Goal: Task Accomplishment & Management: Manage account settings

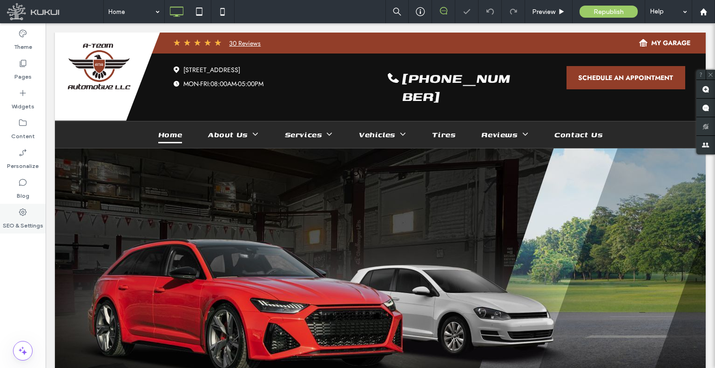
click at [25, 223] on label "SEO & Settings" at bounding box center [23, 223] width 41 height 13
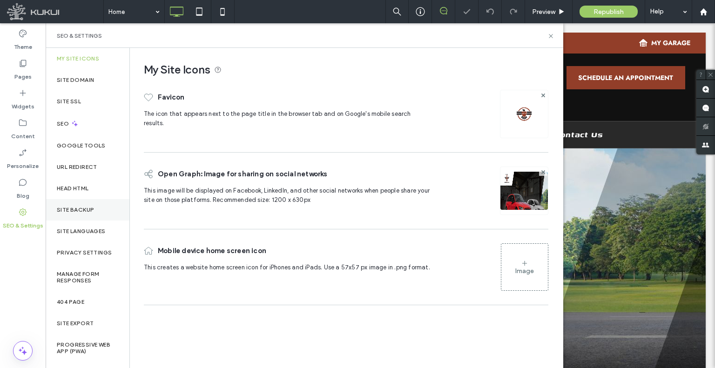
click at [73, 210] on label "Site Backup" at bounding box center [75, 210] width 37 height 7
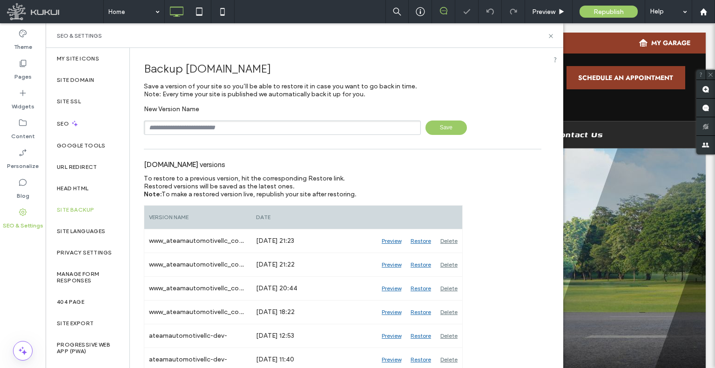
click at [238, 129] on input "text" at bounding box center [282, 128] width 277 height 14
type input "**********"
click at [456, 123] on span "Save" at bounding box center [446, 128] width 41 height 14
click at [20, 132] on label "Content" at bounding box center [23, 134] width 24 height 13
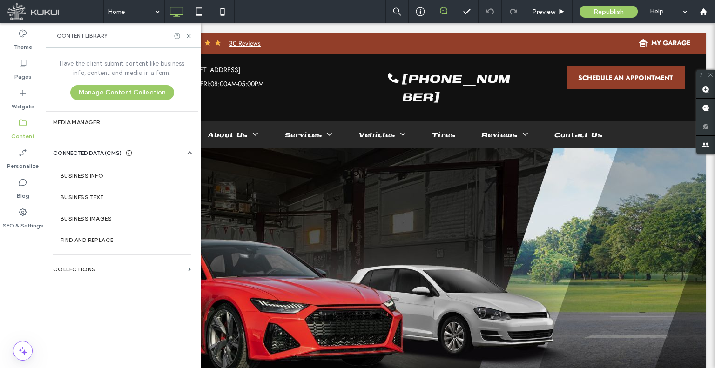
click at [115, 176] on div "URL Redirect" at bounding box center [88, 166] width 84 height 21
click at [115, 176] on label "Business Info" at bounding box center [124, 176] width 127 height 7
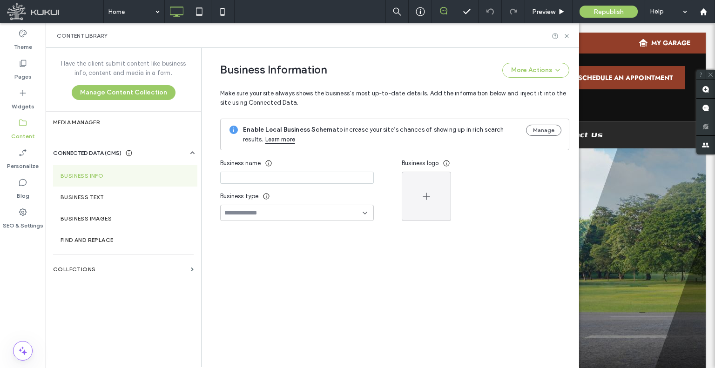
type input "**********"
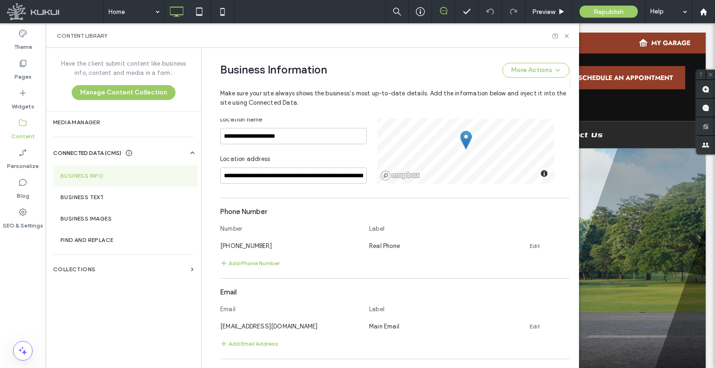
scroll to position [298, 0]
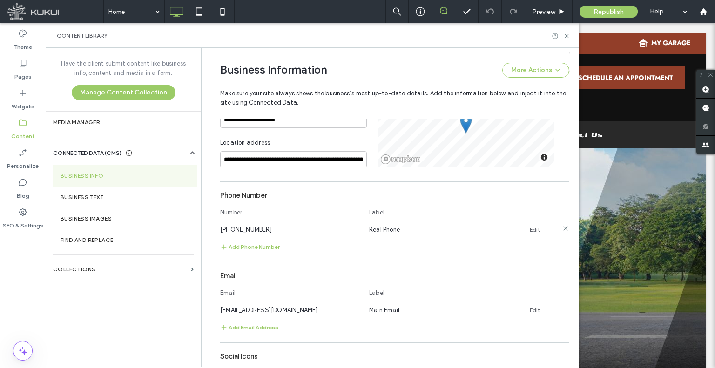
click at [250, 228] on span "[PHONE_NUMBER]" at bounding box center [246, 229] width 52 height 7
copy span "[PHONE_NUMBER]"
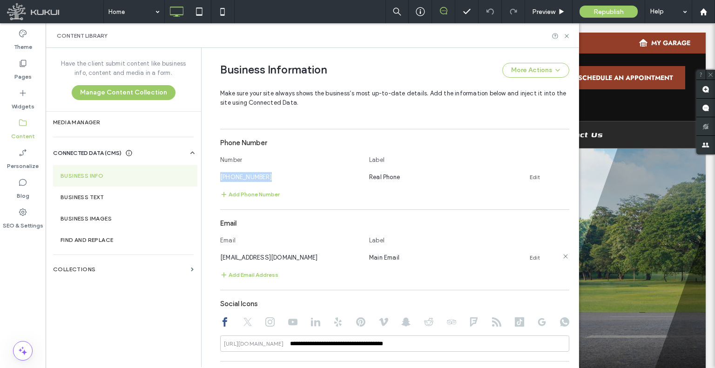
scroll to position [391, 0]
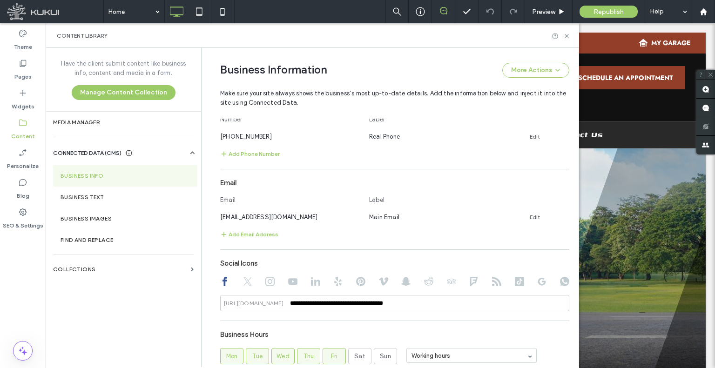
click at [288, 209] on div "Email Label" at bounding box center [394, 202] width 349 height 20
click at [288, 208] on div "Email Label" at bounding box center [394, 202] width 349 height 20
click at [288, 216] on span "ateamautomotive1330@gmail.com" at bounding box center [269, 217] width 98 height 7
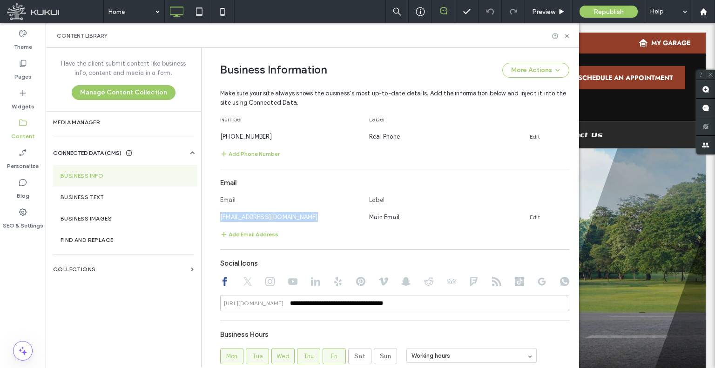
copy span "ateamautomotive1330@gmail.com"
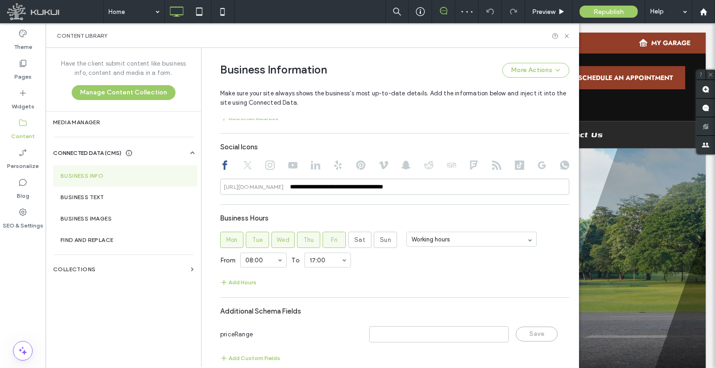
scroll to position [520, 0]
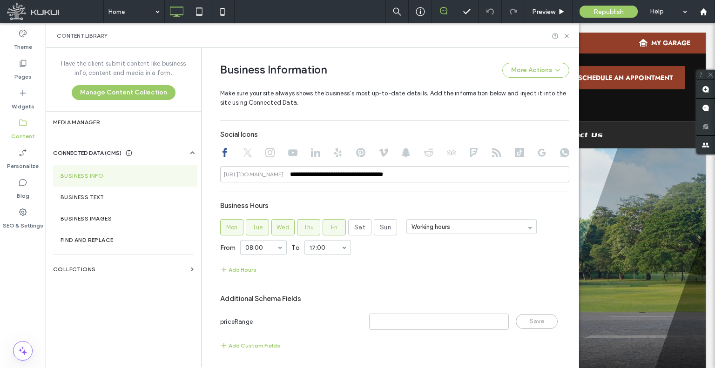
drag, startPoint x: 397, startPoint y: 357, endPoint x: 401, endPoint y: 372, distance: 15.6
click at [35, 211] on div "SEO & Settings" at bounding box center [23, 219] width 46 height 30
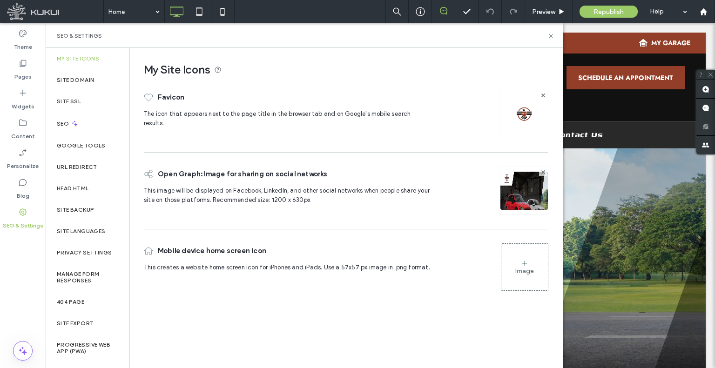
click at [89, 187] on section "Business Text" at bounding box center [125, 197] width 144 height 21
click at [101, 179] on div "Head HTML" at bounding box center [88, 188] width 84 height 21
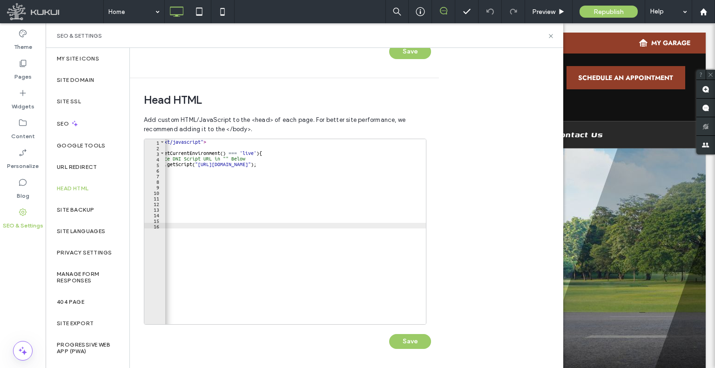
scroll to position [0, 47]
click at [89, 253] on label "Privacy Settings" at bounding box center [84, 253] width 55 height 7
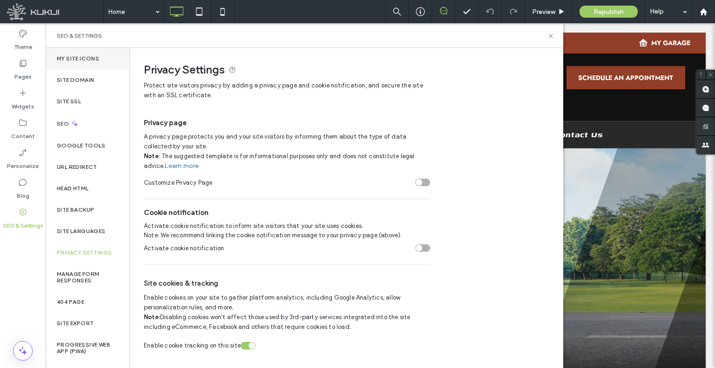
click at [93, 52] on div "My Site Icons" at bounding box center [88, 58] width 84 height 21
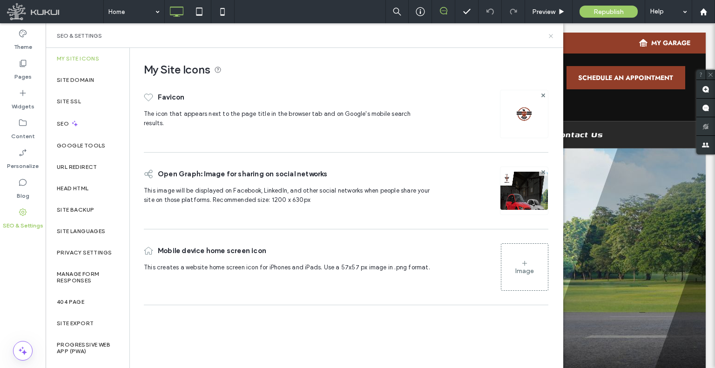
click at [550, 34] on icon at bounding box center [551, 36] width 7 height 7
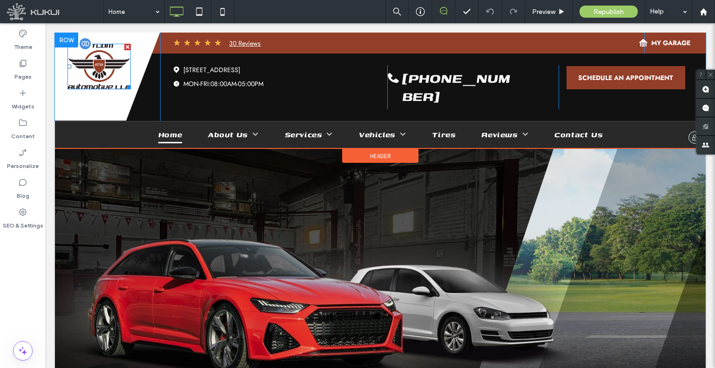
click at [117, 64] on img at bounding box center [99, 67] width 63 height 46
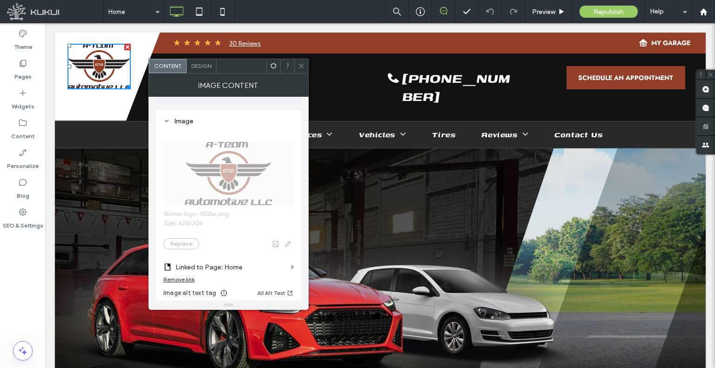
scroll to position [140, 0]
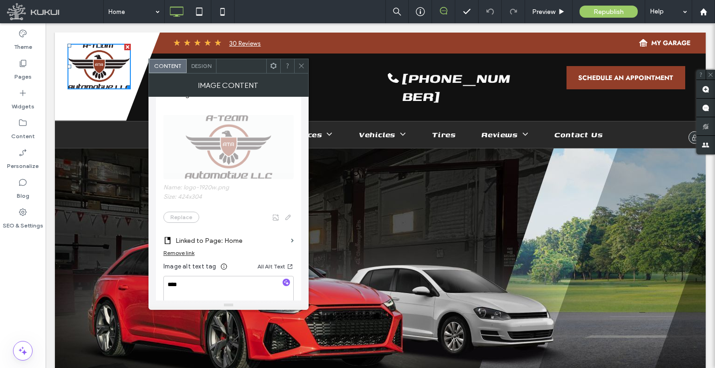
click at [304, 58] on div "Location Icon | A Team Automotive, LLC 7600 Jonestown Rd, Harrisburg, PA 17112 …" at bounding box center [430, 88] width 514 height 68
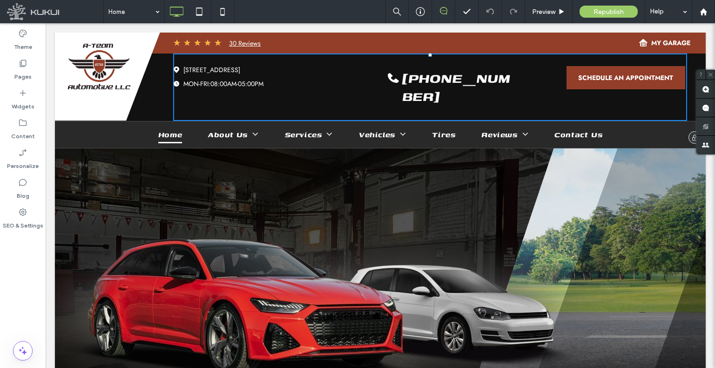
click at [194, 68] on link "[STREET_ADDRESS]" at bounding box center [211, 69] width 57 height 9
click at [228, 70] on link "[STREET_ADDRESS]" at bounding box center [211, 69] width 57 height 9
click at [240, 69] on link "[STREET_ADDRESS]" at bounding box center [211, 69] width 57 height 9
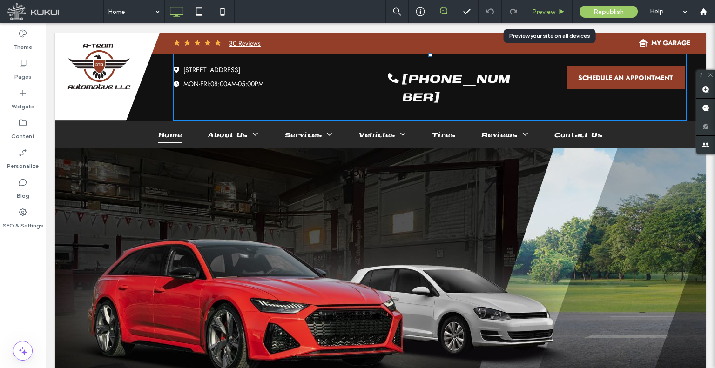
click at [529, 7] on div "Preview" at bounding box center [548, 11] width 47 height 23
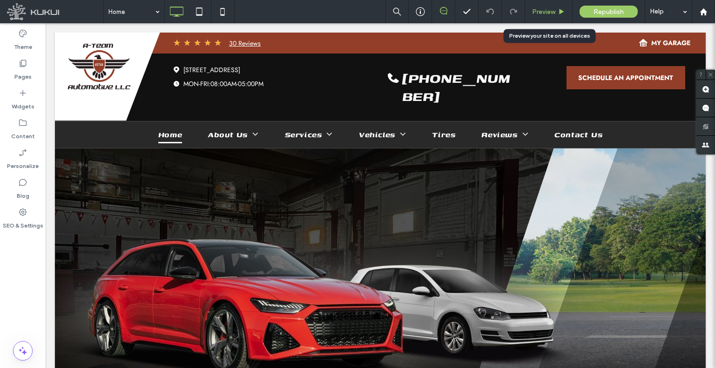
click at [536, 13] on span "Preview" at bounding box center [543, 12] width 23 height 8
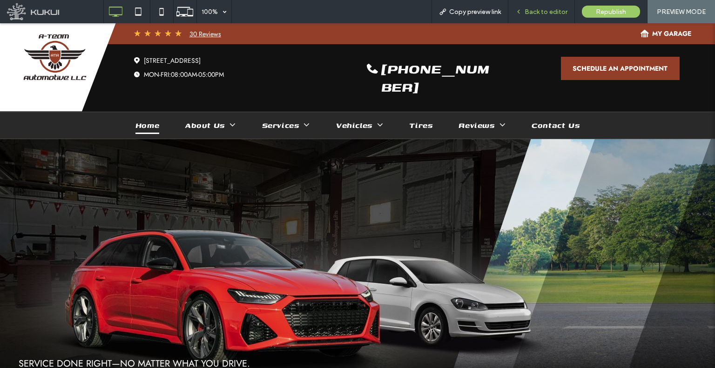
click at [533, 16] on div "Back to editor" at bounding box center [541, 11] width 67 height 23
click at [518, 11] on icon at bounding box center [518, 11] width 7 height 7
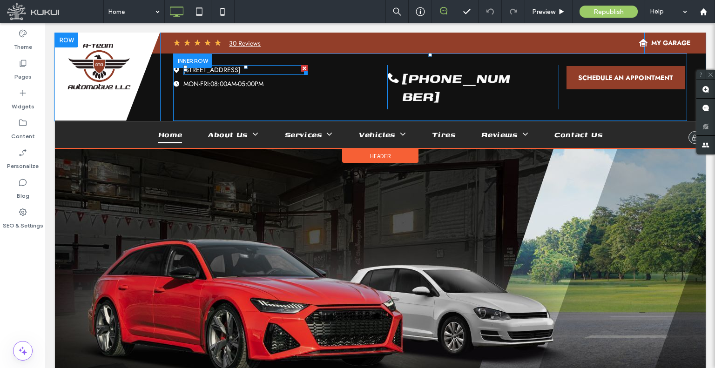
click at [240, 65] on link "[STREET_ADDRESS]" at bounding box center [211, 69] width 57 height 9
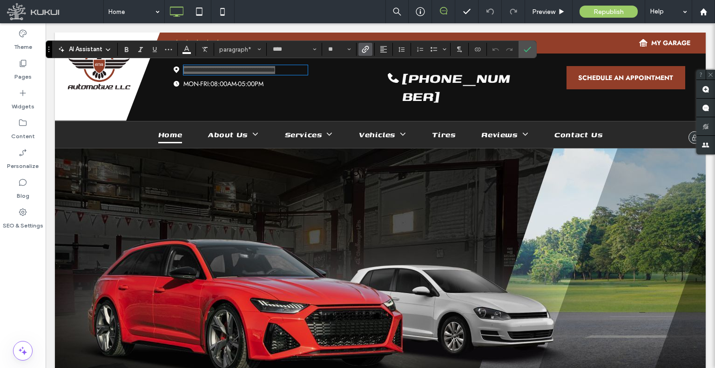
click at [365, 48] on icon "Link" at bounding box center [365, 49] width 7 height 7
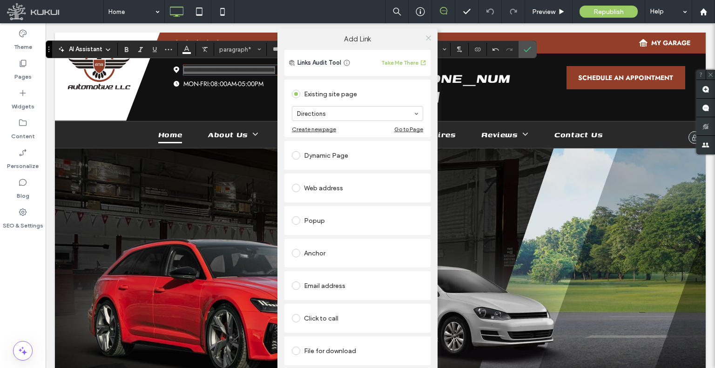
click at [426, 39] on use at bounding box center [428, 37] width 5 height 5
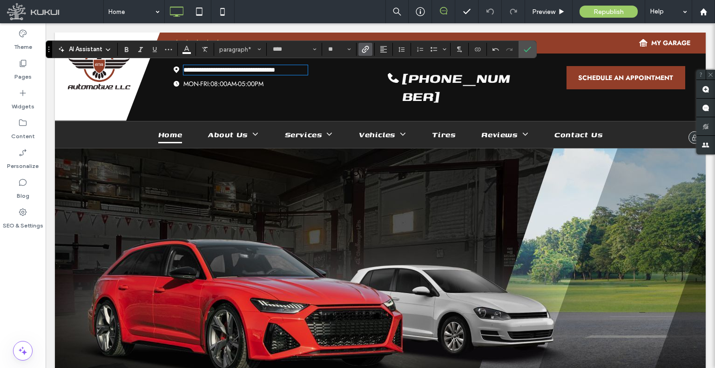
click at [230, 82] on span "08:00AM-05:00PM" at bounding box center [236, 83] width 53 height 9
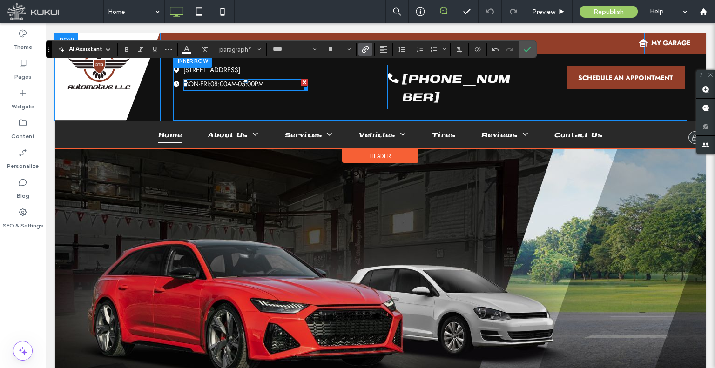
click at [230, 82] on span at bounding box center [245, 85] width 124 height 12
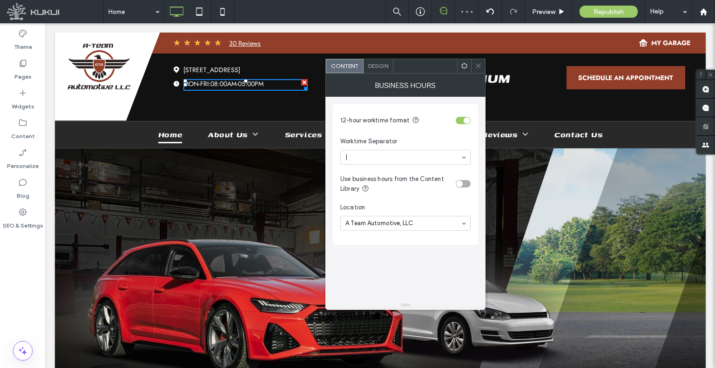
click at [478, 66] on icon at bounding box center [478, 65] width 7 height 7
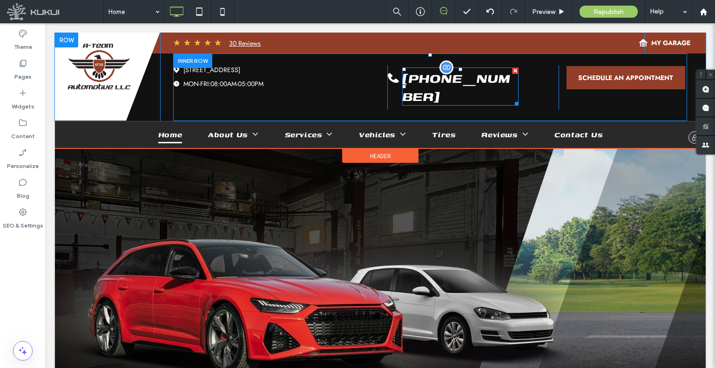
click at [462, 75] on span "[PHONE_NUMBER]" at bounding box center [456, 87] width 108 height 38
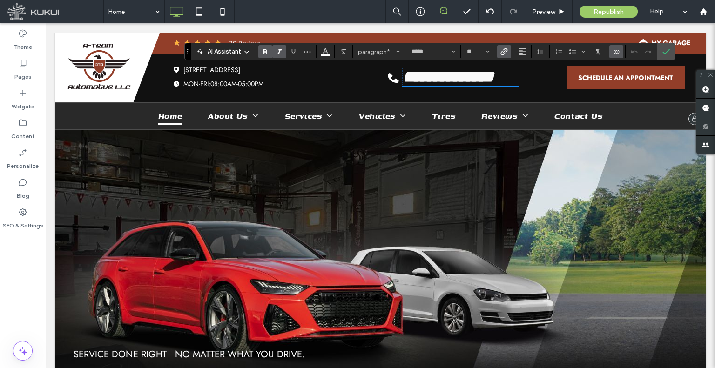
click at [500, 56] on span "Link" at bounding box center [502, 51] width 4 height 13
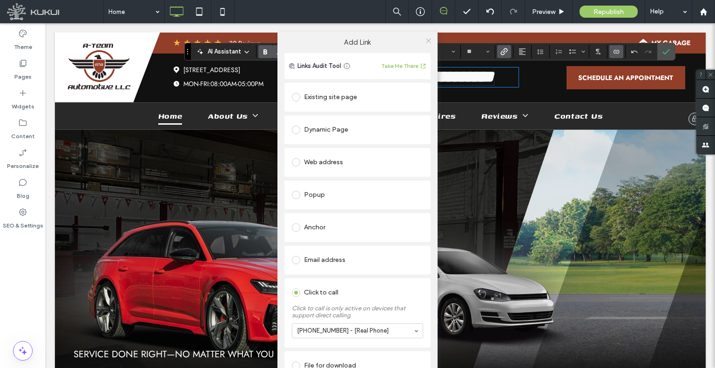
click at [426, 39] on use at bounding box center [428, 41] width 5 height 5
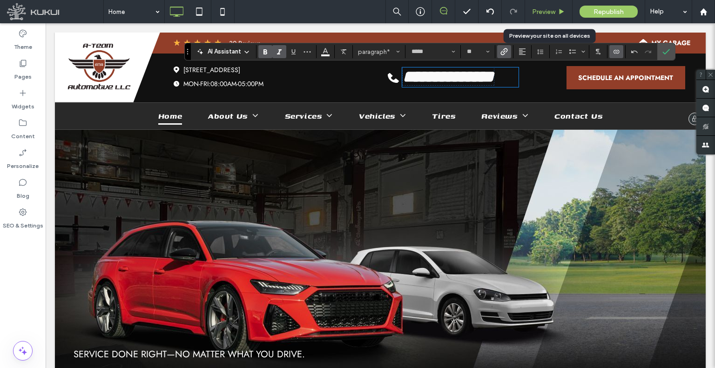
click at [543, 9] on span "Preview" at bounding box center [543, 12] width 23 height 8
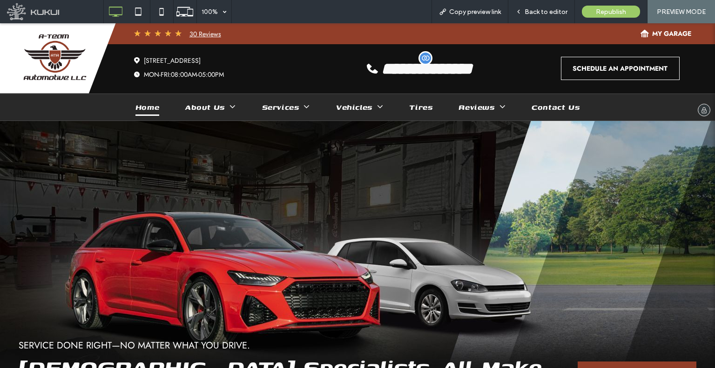
drag, startPoint x: 559, startPoint y: 64, endPoint x: 559, endPoint y: 87, distance: 23.3
click at [561, 64] on link "SCHEDULE AN APPOINTMENT" at bounding box center [620, 68] width 119 height 23
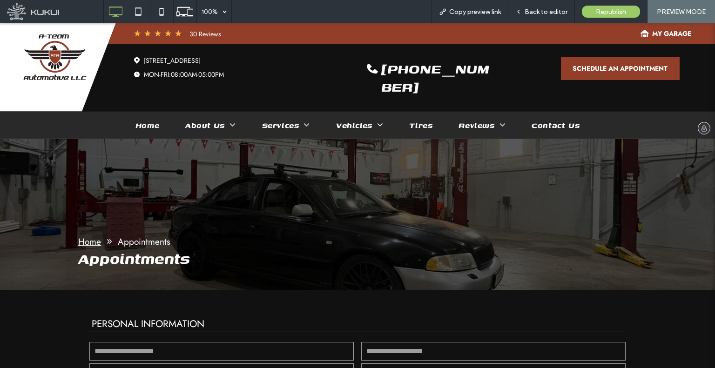
click at [50, 59] on img at bounding box center [54, 57] width 63 height 46
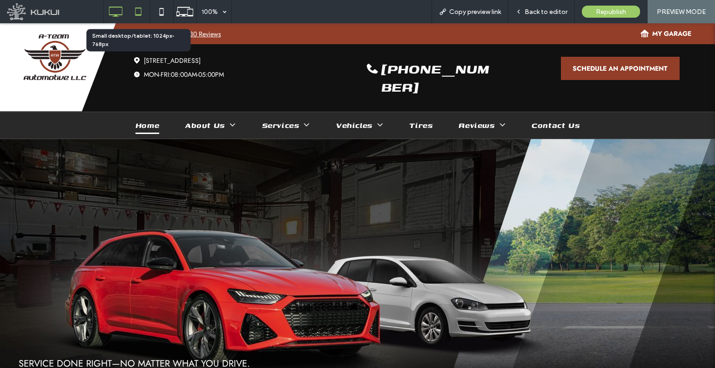
click at [145, 12] on icon at bounding box center [138, 11] width 19 height 19
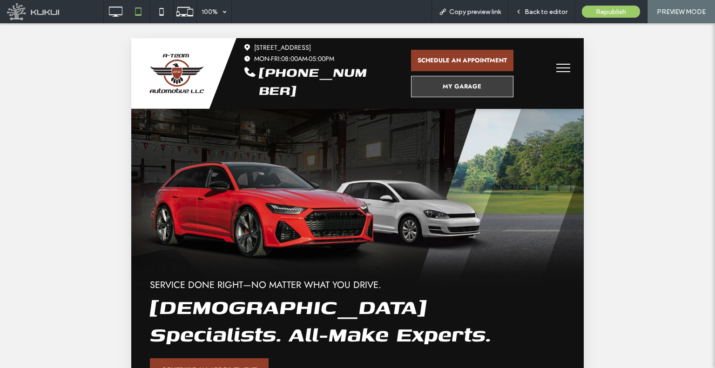
click at [567, 74] on button "menu" at bounding box center [563, 68] width 24 height 24
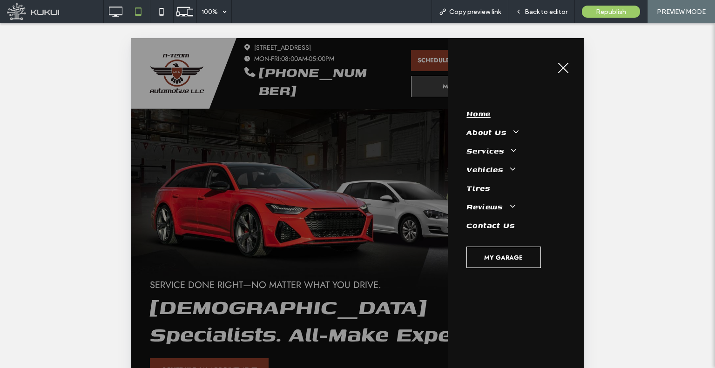
click at [502, 264] on span "MY GARAGE" at bounding box center [503, 258] width 39 height 18
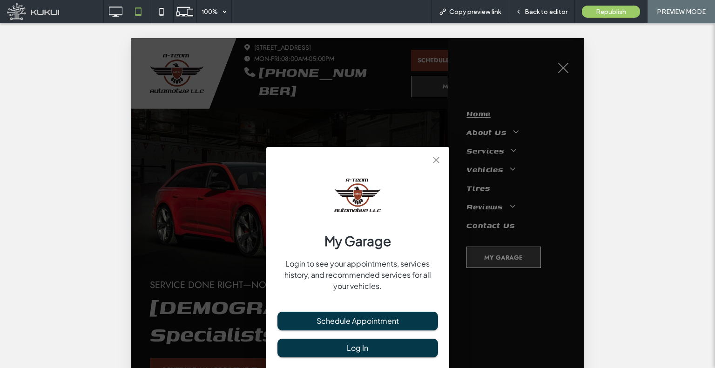
click at [539, 234] on div "My Garage Login to see your appointments, services history, and recommended ser…" at bounding box center [357, 336] width 453 height 596
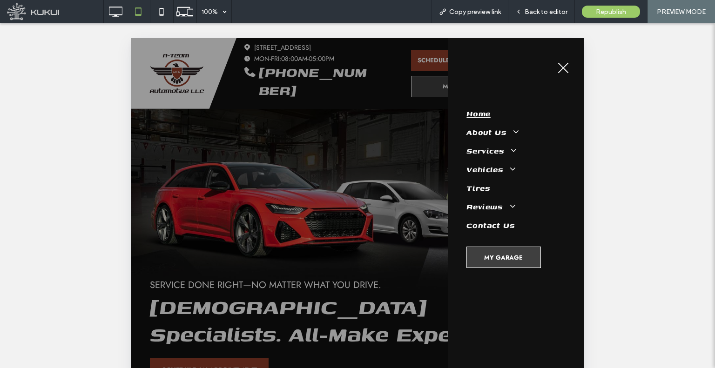
click at [336, 123] on div at bounding box center [357, 336] width 453 height 596
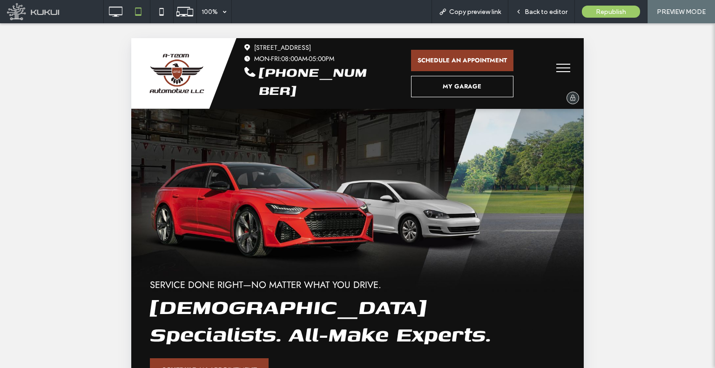
click at [448, 83] on span "MY GARAGE" at bounding box center [462, 86] width 39 height 18
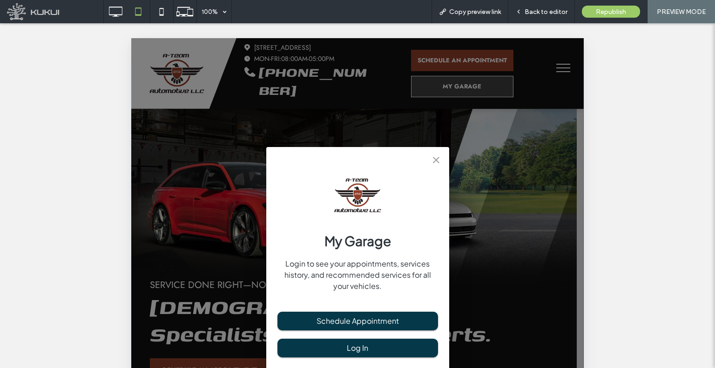
click at [535, 79] on div "My Garage Login to see your appointments, services history, and recommended ser…" at bounding box center [357, 336] width 453 height 596
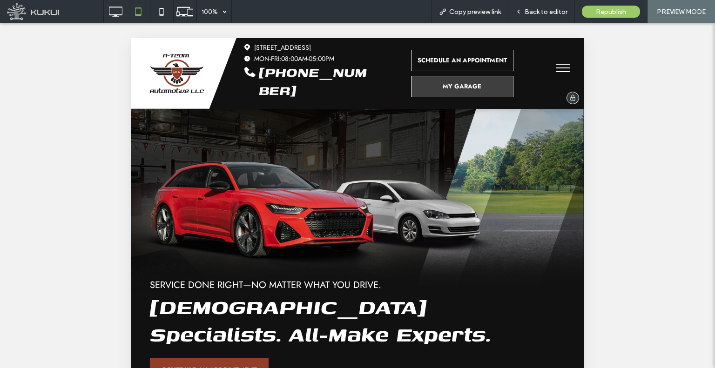
click at [506, 55] on link "SCHEDULE AN APPOINTMENT" at bounding box center [462, 60] width 102 height 21
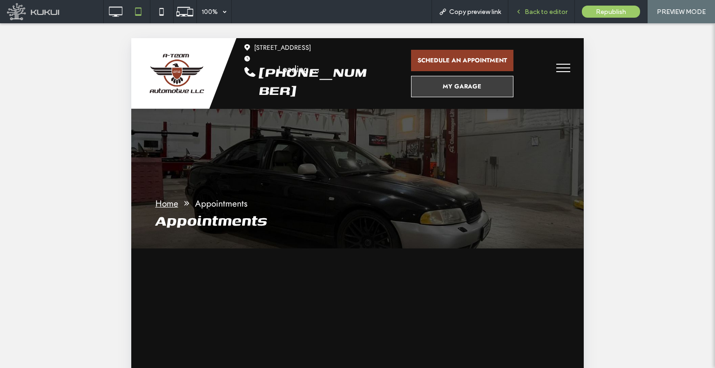
click at [537, 9] on span "Back to editor" at bounding box center [546, 12] width 43 height 8
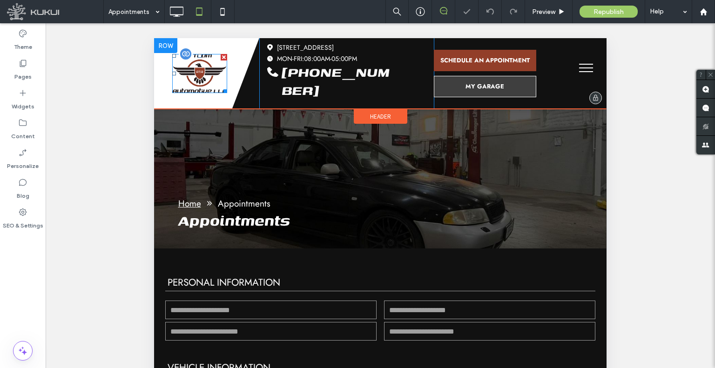
click at [207, 74] on img at bounding box center [199, 74] width 55 height 40
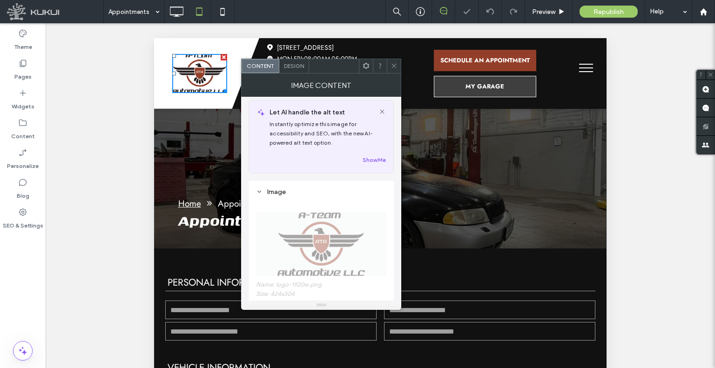
scroll to position [93, 0]
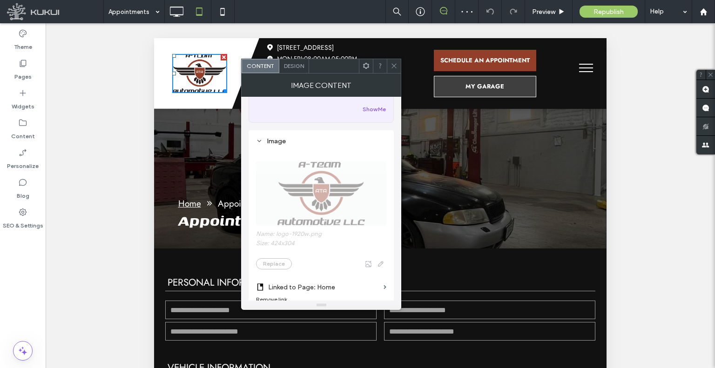
click at [397, 67] on icon at bounding box center [394, 65] width 7 height 7
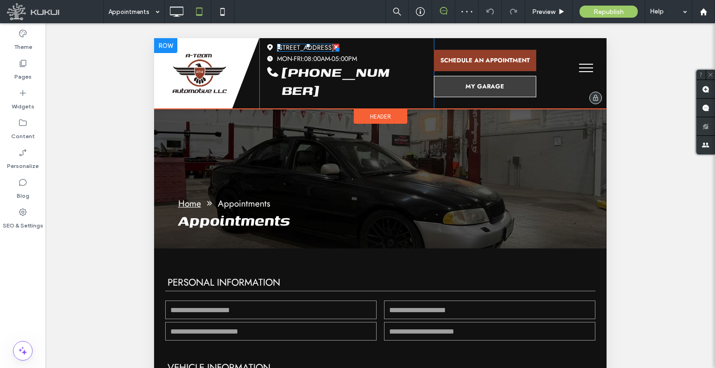
click at [305, 48] on link "[STREET_ADDRESS]" at bounding box center [305, 47] width 57 height 9
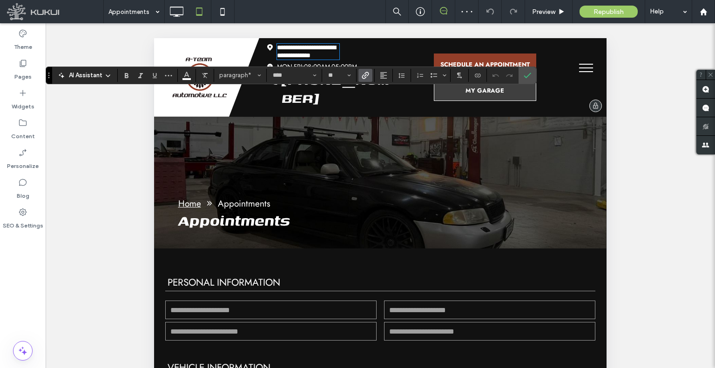
click at [363, 70] on span "Link" at bounding box center [364, 75] width 4 height 13
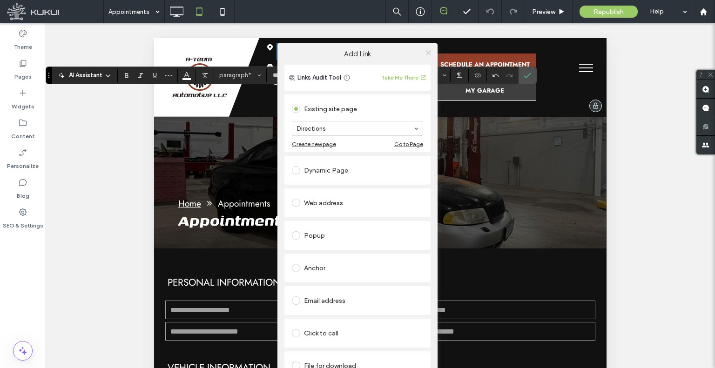
click at [429, 52] on use at bounding box center [428, 52] width 5 height 5
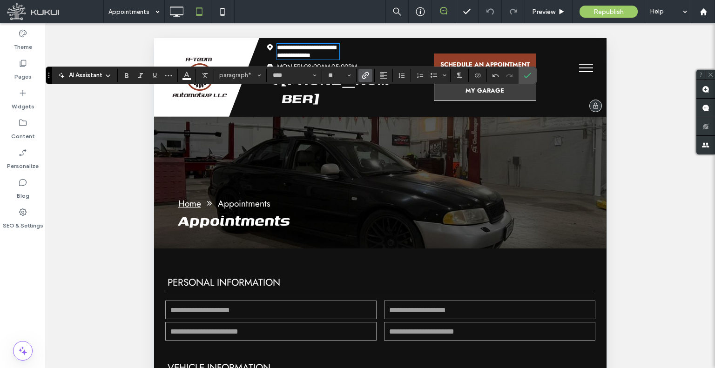
click at [352, 56] on div "**********" at bounding box center [346, 77] width 175 height 79
click at [346, 62] on span "08:00AM-05:00PM" at bounding box center [330, 66] width 53 height 9
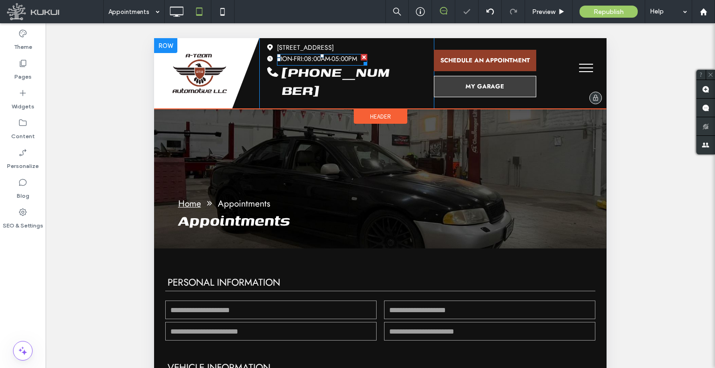
click at [346, 62] on span at bounding box center [322, 60] width 90 height 12
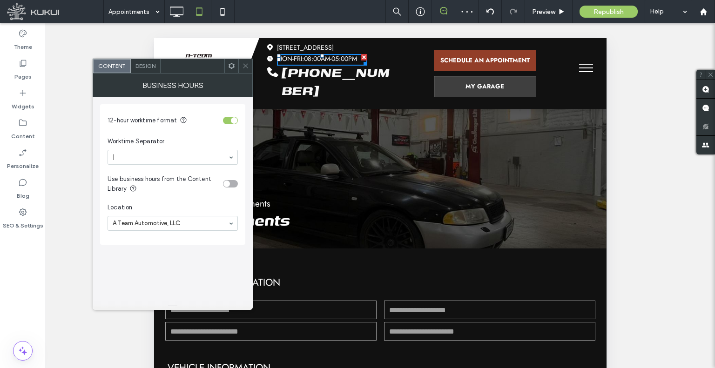
click at [247, 63] on icon at bounding box center [245, 65] width 7 height 7
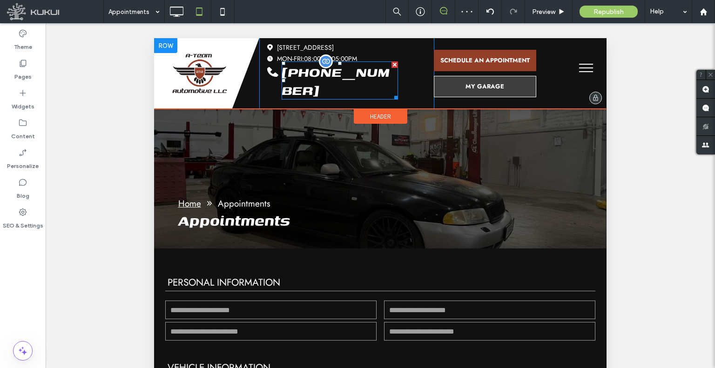
click at [314, 80] on span "[PHONE_NUMBER]" at bounding box center [336, 81] width 108 height 38
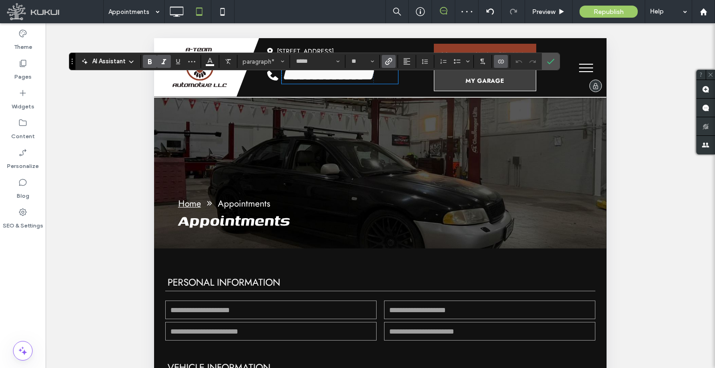
click at [386, 65] on use "Link" at bounding box center [388, 61] width 7 height 7
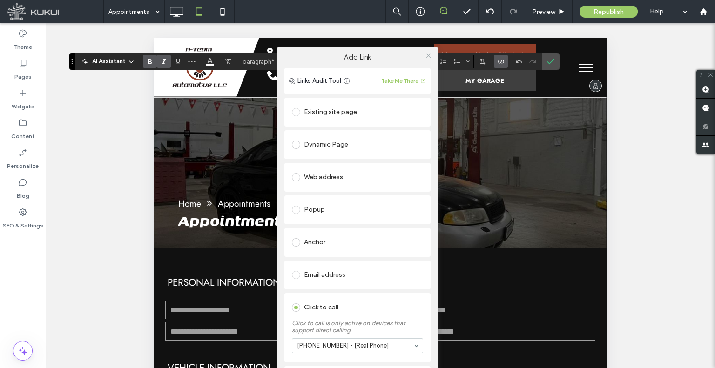
click at [425, 57] on icon at bounding box center [428, 55] width 7 height 7
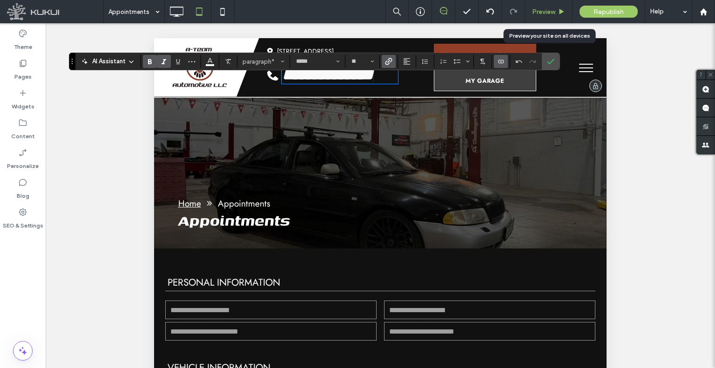
click at [531, 18] on div "Preview" at bounding box center [548, 11] width 47 height 23
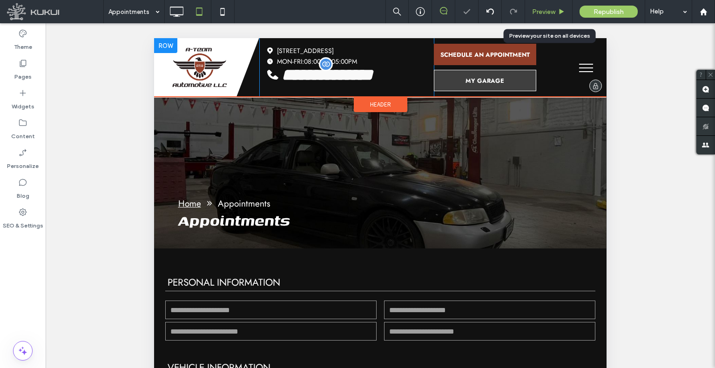
click at [538, 14] on span "Preview" at bounding box center [543, 12] width 23 height 8
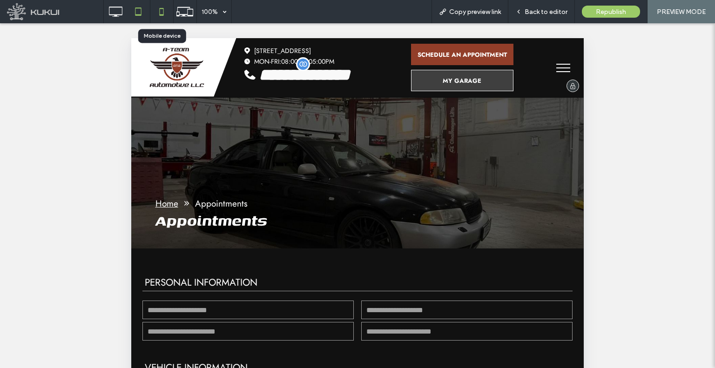
click at [162, 9] on icon at bounding box center [161, 11] width 19 height 19
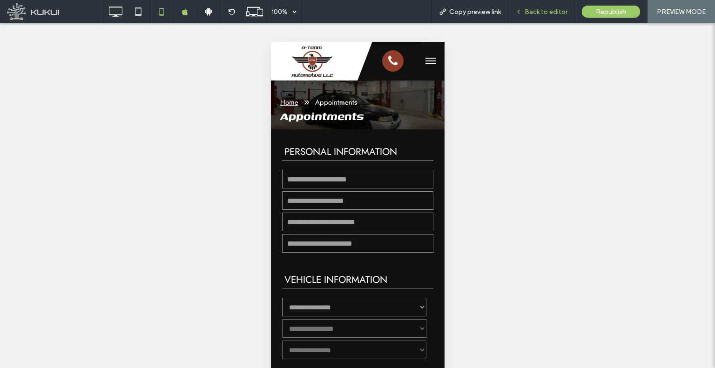
click at [549, 14] on span "Back to editor" at bounding box center [546, 12] width 43 height 8
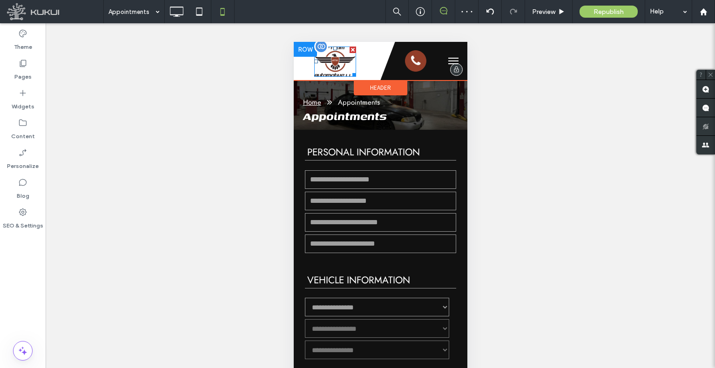
click at [334, 55] on img at bounding box center [335, 62] width 42 height 30
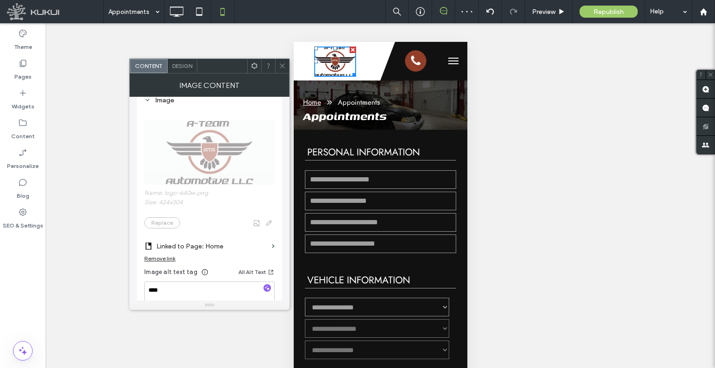
scroll to position [140, 0]
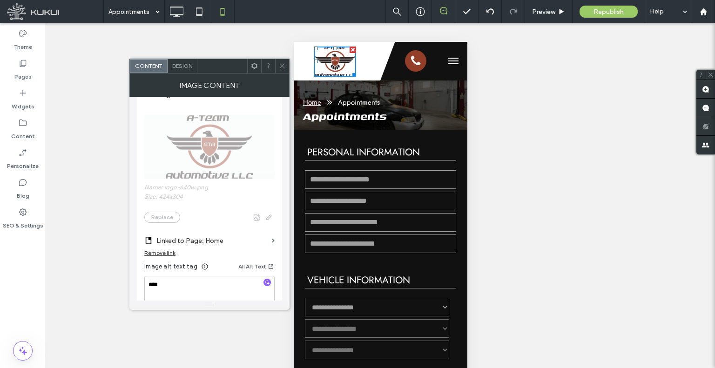
drag, startPoint x: 280, startPoint y: 68, endPoint x: 14, endPoint y: 25, distance: 269.8
click at [280, 68] on icon at bounding box center [282, 65] width 7 height 7
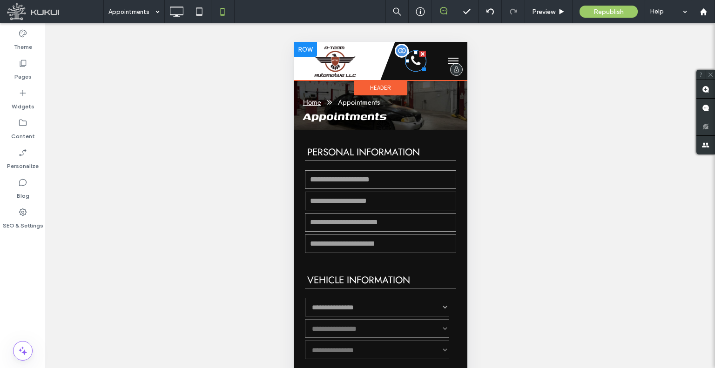
click at [422, 63] on span at bounding box center [416, 62] width 23 height 14
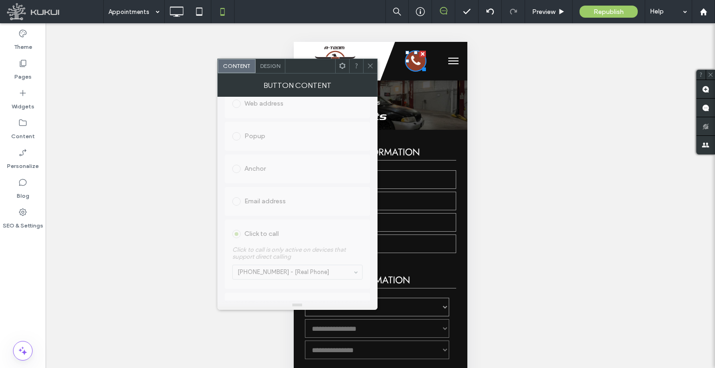
scroll to position [240, 0]
click at [368, 70] on span at bounding box center [370, 66] width 7 height 14
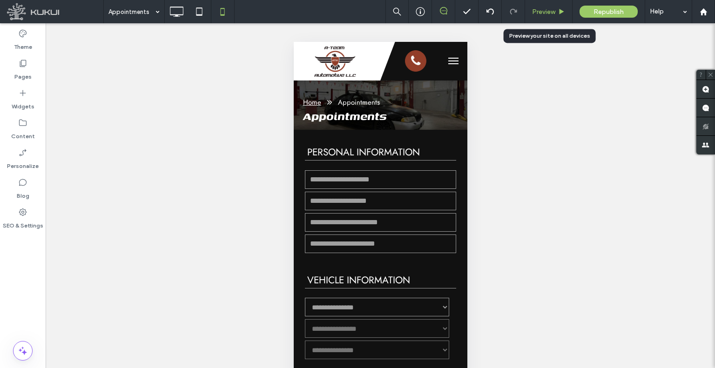
click at [542, 13] on span "Preview" at bounding box center [543, 12] width 23 height 8
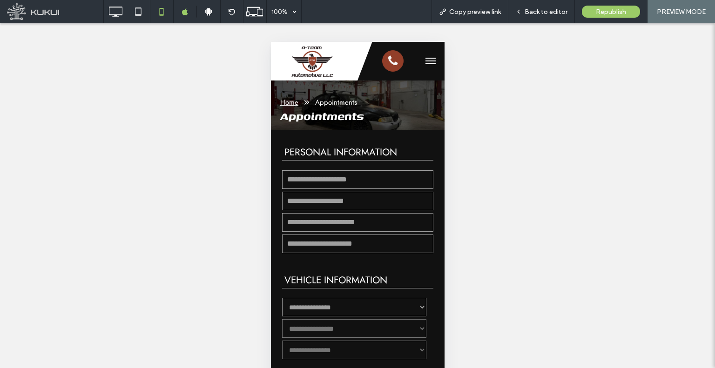
click at [423, 67] on button "menu" at bounding box center [430, 61] width 19 height 19
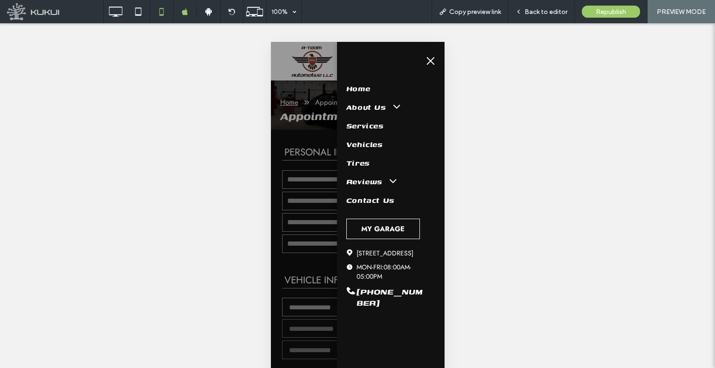
click at [368, 225] on span "MY GARAGE" at bounding box center [382, 229] width 43 height 20
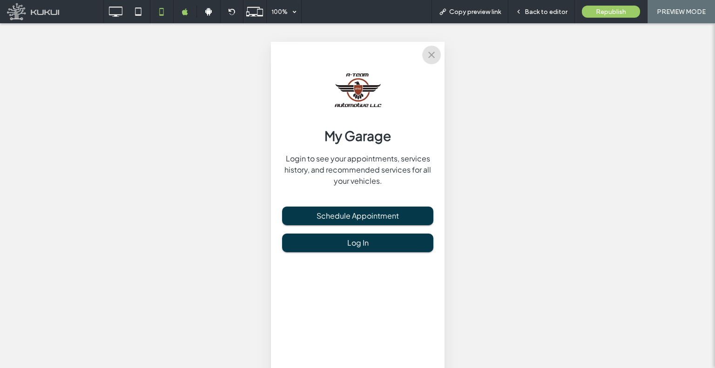
click at [435, 56] on icon "close" at bounding box center [431, 54] width 11 height 11
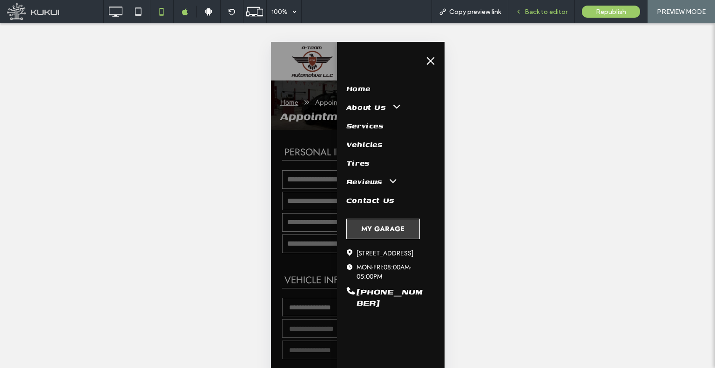
click at [527, 20] on div "Back to editor" at bounding box center [541, 11] width 67 height 23
click at [527, 14] on span "Back to editor" at bounding box center [546, 12] width 43 height 8
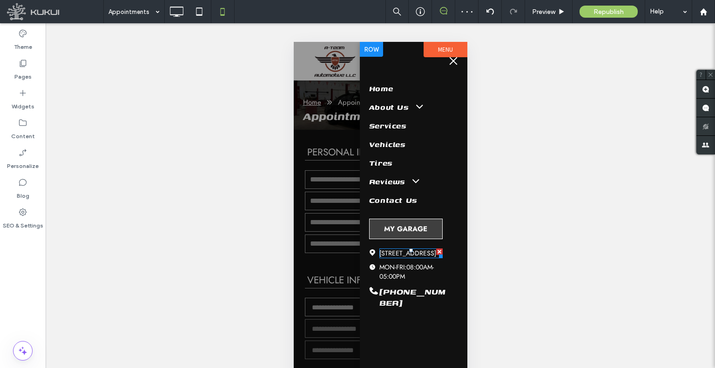
click at [410, 258] on link "[STREET_ADDRESS]" at bounding box center [407, 253] width 57 height 9
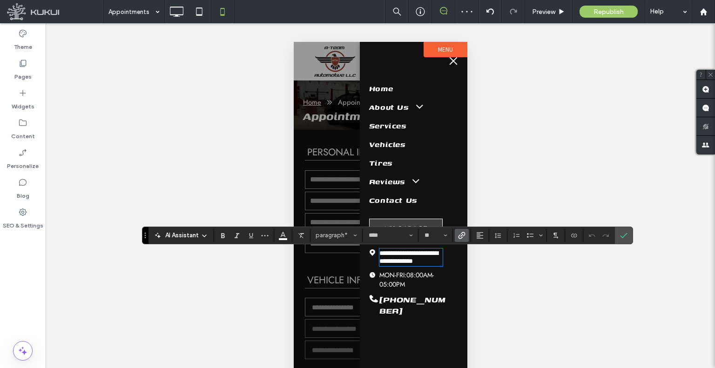
click at [458, 239] on icon "Link" at bounding box center [461, 235] width 7 height 7
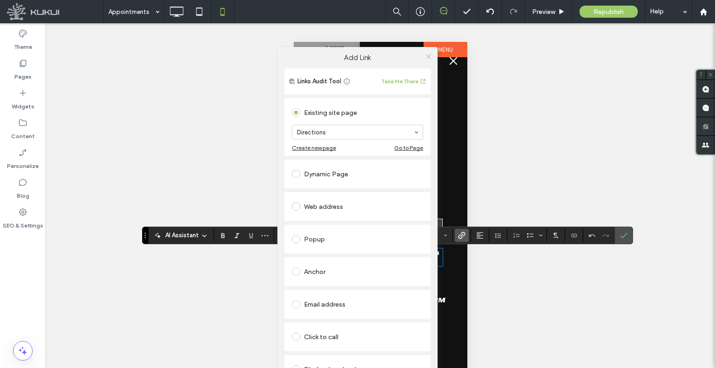
click at [427, 59] on icon at bounding box center [428, 56] width 7 height 7
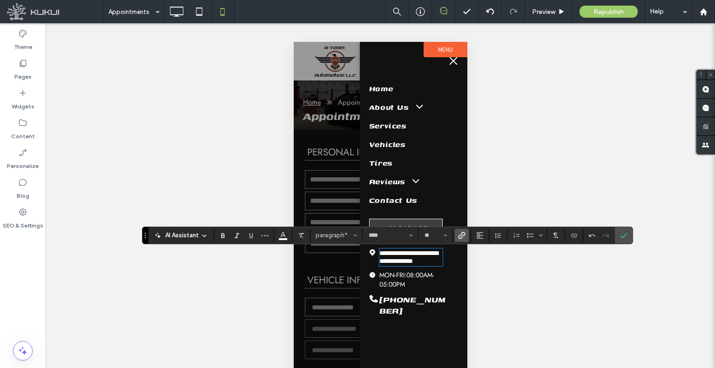
click at [393, 280] on span "MON-FRI:" at bounding box center [392, 275] width 27 height 9
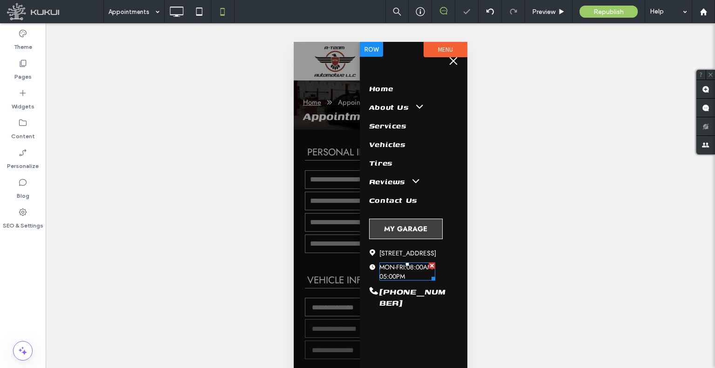
click at [393, 281] on span at bounding box center [407, 272] width 56 height 18
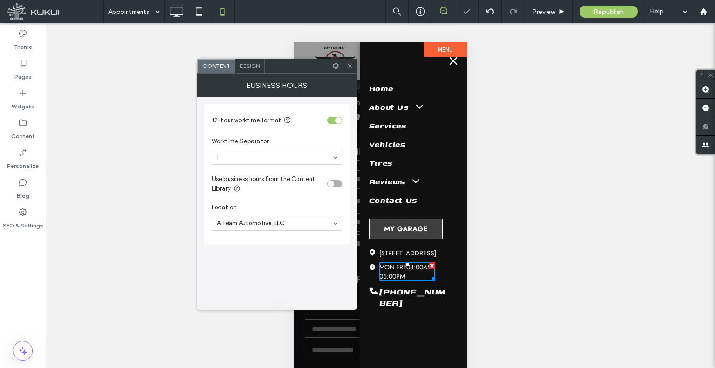
click at [354, 66] on div at bounding box center [350, 66] width 14 height 14
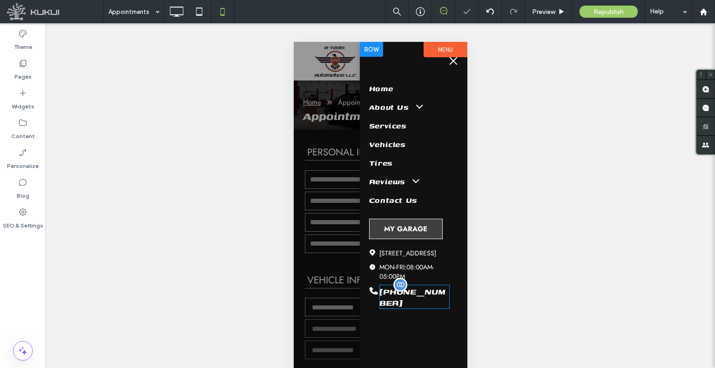
click at [407, 299] on span "[PHONE_NUMBER]" at bounding box center [412, 297] width 66 height 24
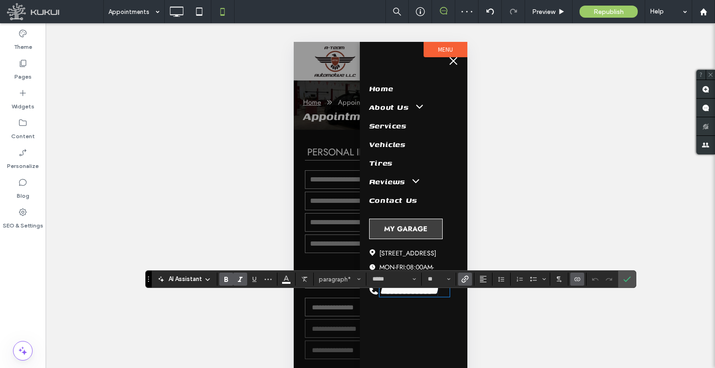
click at [461, 277] on icon "Link" at bounding box center [464, 279] width 7 height 7
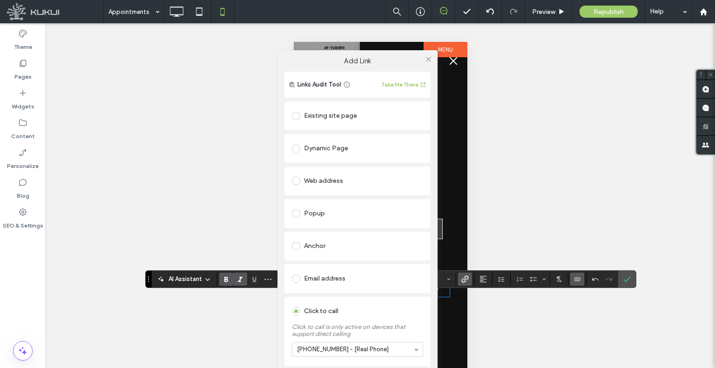
click at [431, 59] on div at bounding box center [428, 60] width 14 height 14
click at [426, 60] on use at bounding box center [428, 59] width 5 height 5
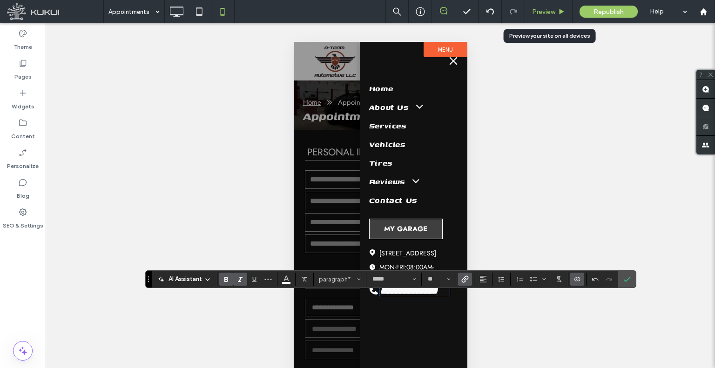
click at [532, 15] on span "Preview" at bounding box center [543, 12] width 23 height 8
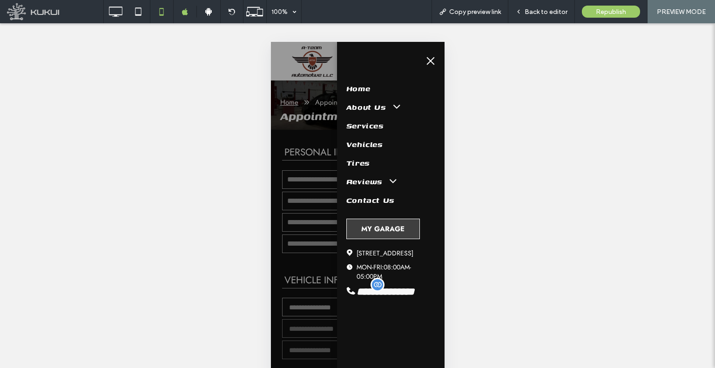
click at [318, 155] on div at bounding box center [358, 219] width 174 height 355
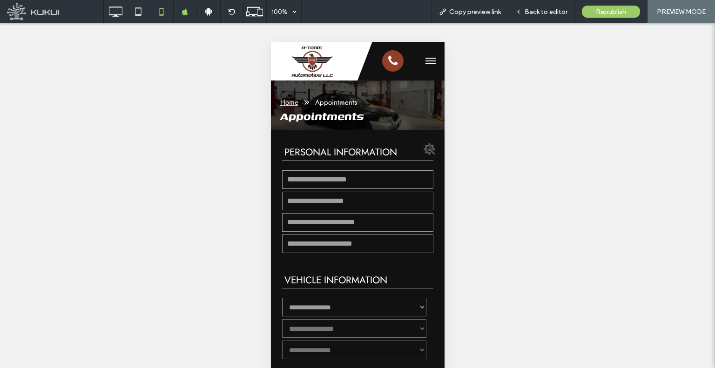
click at [323, 182] on input "First name" at bounding box center [357, 179] width 151 height 19
type input "****"
click at [306, 147] on legend "Personal Information" at bounding box center [357, 152] width 151 height 15
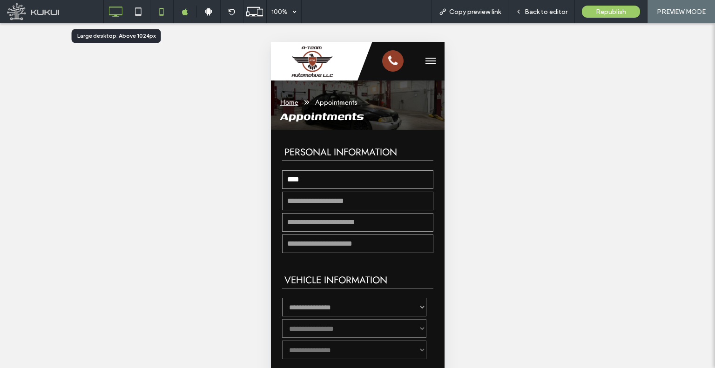
click at [107, 15] on icon at bounding box center [115, 11] width 19 height 19
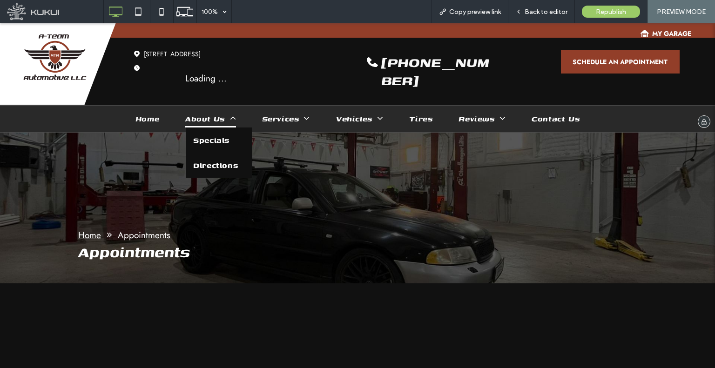
drag, startPoint x: 368, startPoint y: 137, endPoint x: 225, endPoint y: 109, distance: 145.5
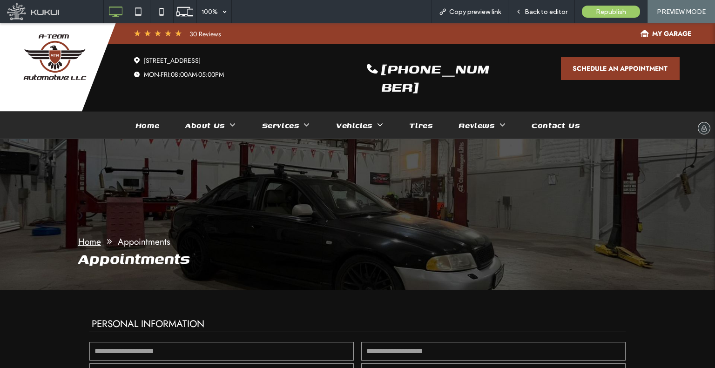
click at [72, 54] on img at bounding box center [54, 57] width 63 height 46
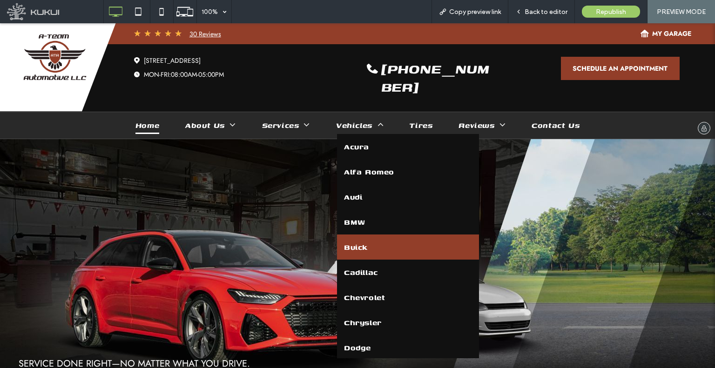
drag, startPoint x: 305, startPoint y: 81, endPoint x: 355, endPoint y: 229, distance: 155.3
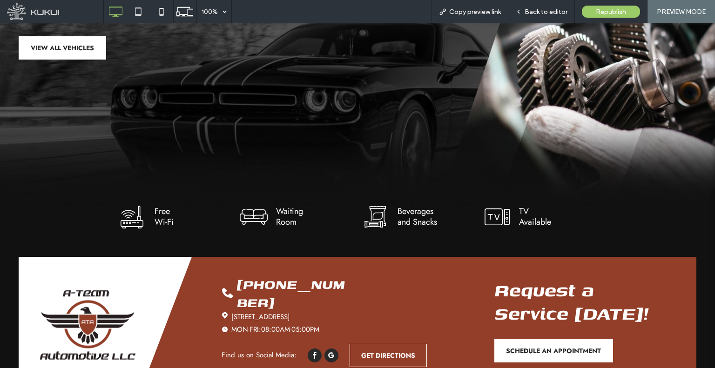
scroll to position [2157, 0]
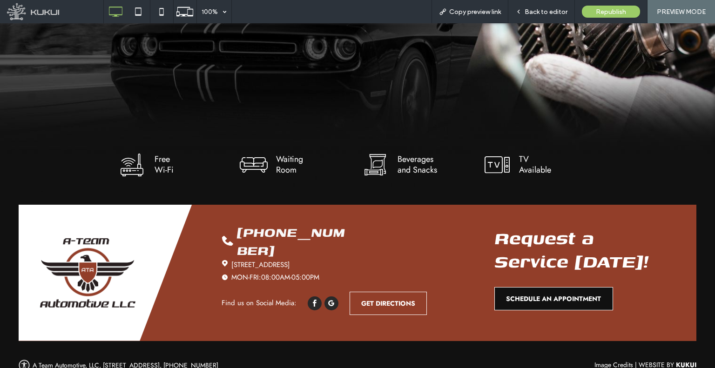
drag, startPoint x: 548, startPoint y: 175, endPoint x: 555, endPoint y: 285, distance: 110.6
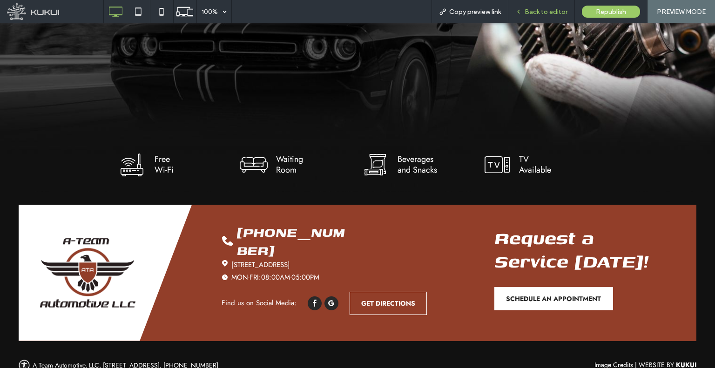
click at [538, 7] on div "Back to editor" at bounding box center [541, 11] width 67 height 23
click at [534, 13] on span "Back to editor" at bounding box center [546, 12] width 43 height 8
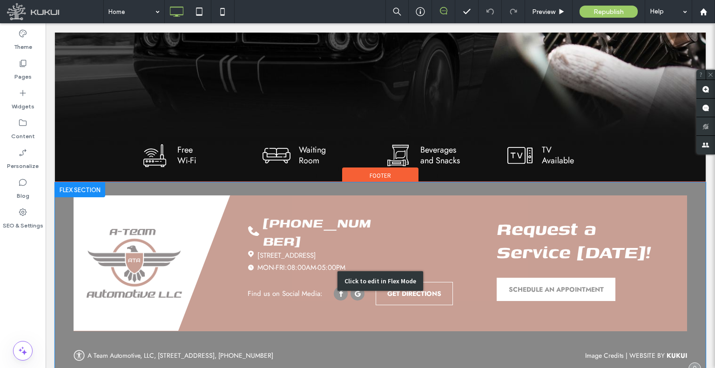
scroll to position [2155, 0]
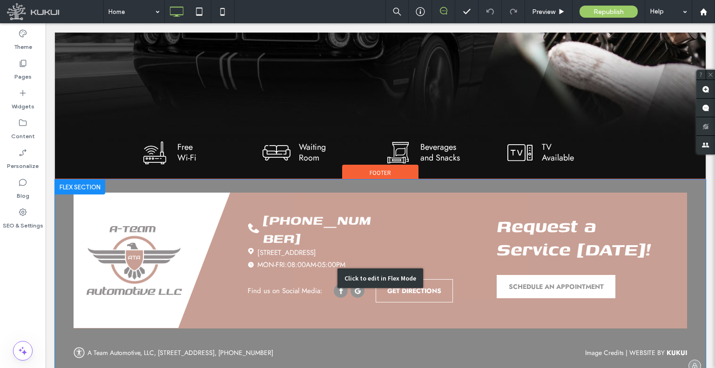
click at [282, 273] on div "Click to edit in Flex Mode" at bounding box center [380, 278] width 651 height 197
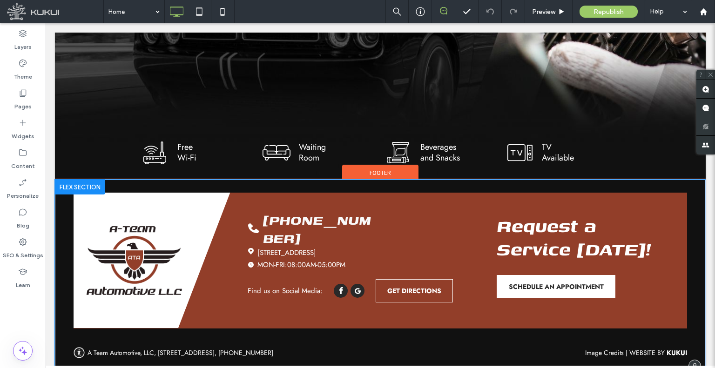
scroll to position [2073, 0]
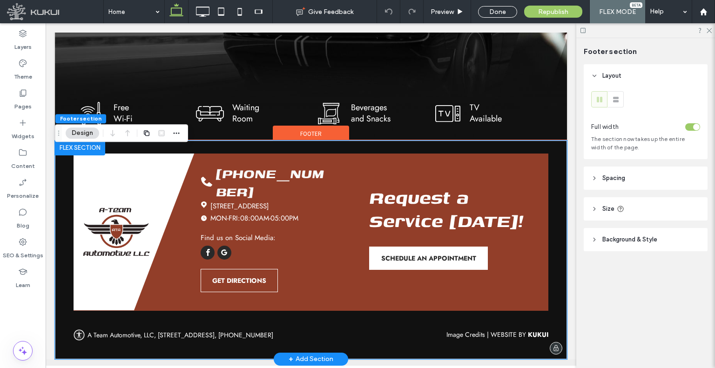
click at [117, 246] on img at bounding box center [116, 232] width 67 height 70
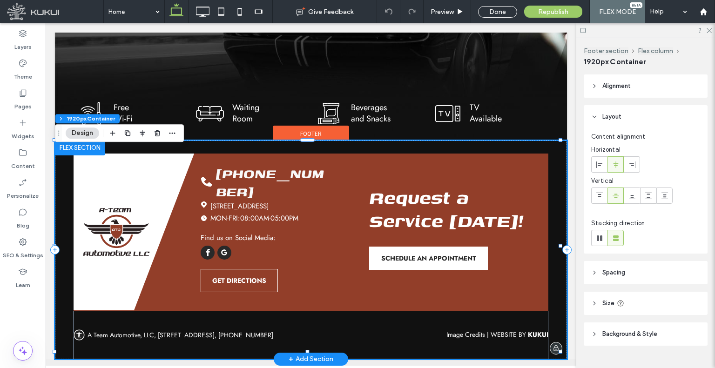
click at [117, 246] on img at bounding box center [116, 232] width 67 height 70
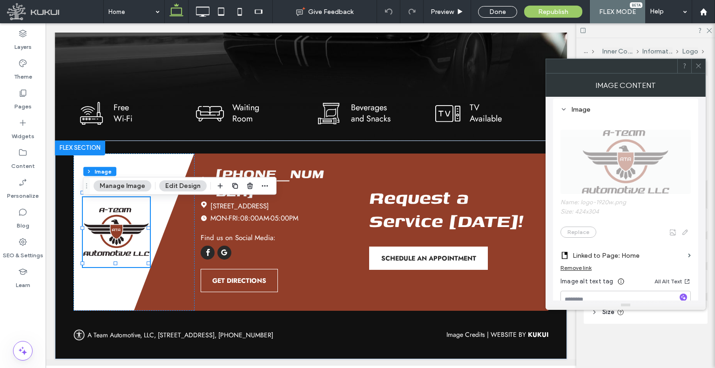
scroll to position [140, 0]
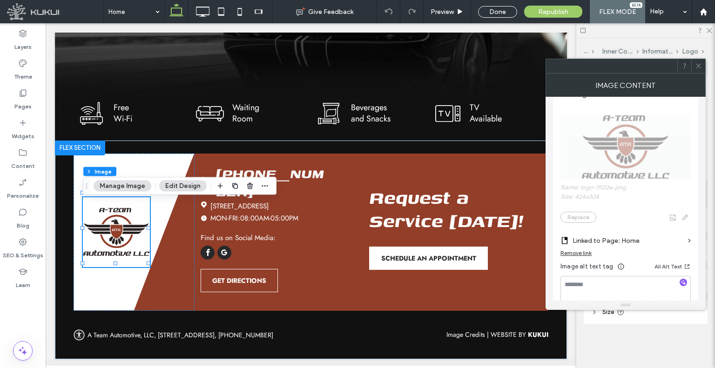
click at [698, 72] on span at bounding box center [698, 66] width 7 height 14
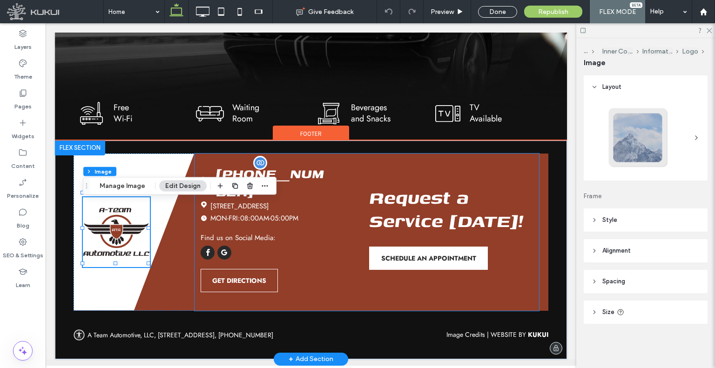
click at [308, 184] on span "[PHONE_NUMBER]" at bounding box center [270, 182] width 108 height 38
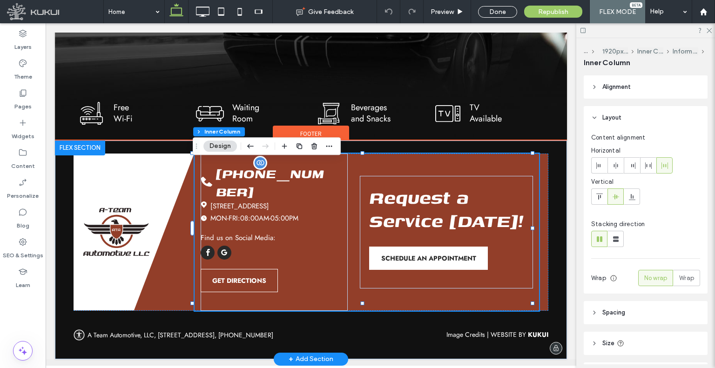
click at [308, 184] on span "[PHONE_NUMBER]" at bounding box center [270, 182] width 108 height 38
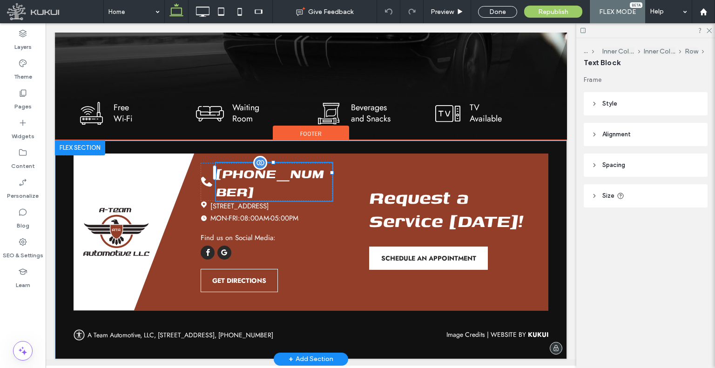
type input "*****"
type input "**"
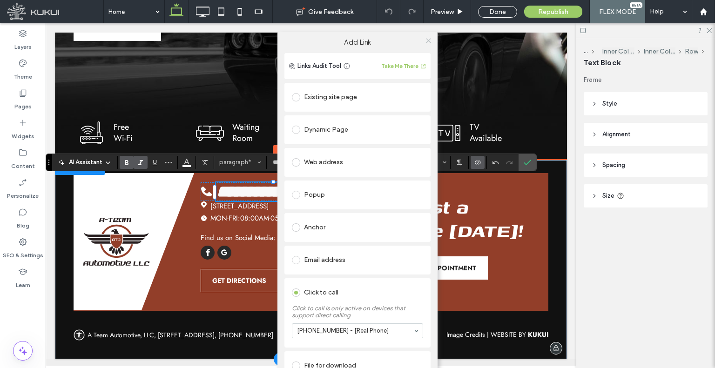
click at [428, 41] on icon at bounding box center [428, 40] width 7 height 7
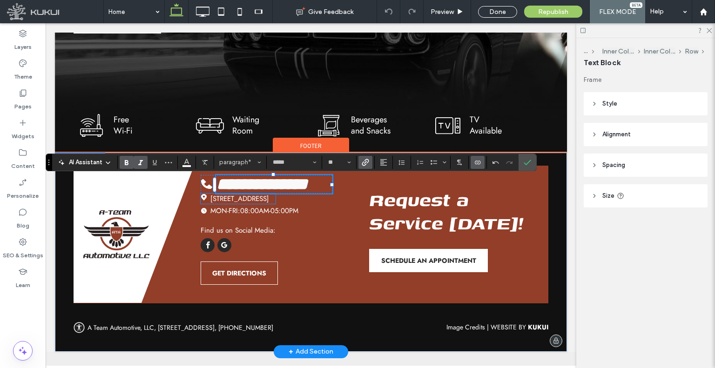
click at [246, 201] on link "[STREET_ADDRESS]" at bounding box center [239, 199] width 59 height 10
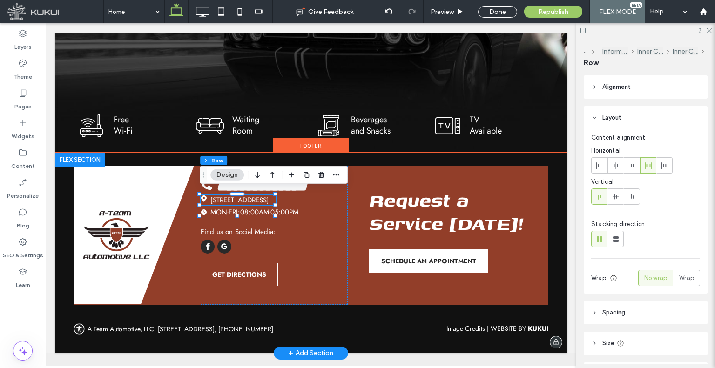
click at [246, 201] on link "[STREET_ADDRESS]" at bounding box center [239, 200] width 59 height 10
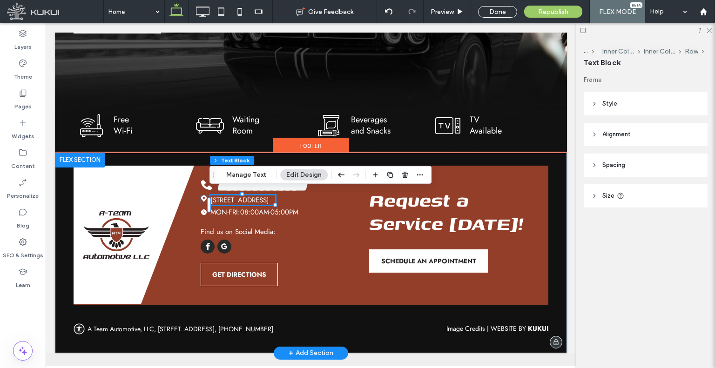
click at [246, 201] on link "[STREET_ADDRESS]" at bounding box center [239, 200] width 59 height 10
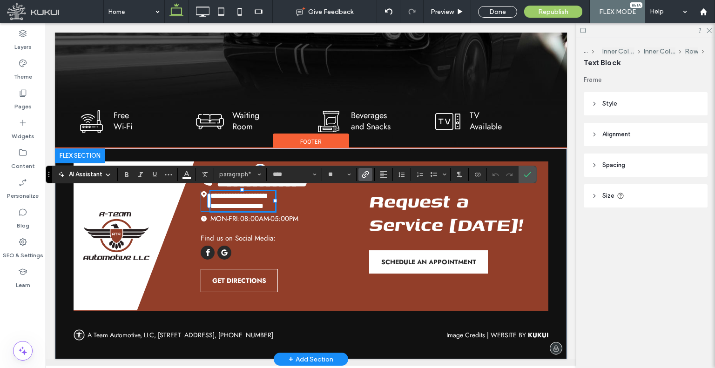
click at [246, 201] on link "**********" at bounding box center [238, 201] width 56 height 18
click at [362, 171] on icon "Link" at bounding box center [365, 174] width 7 height 7
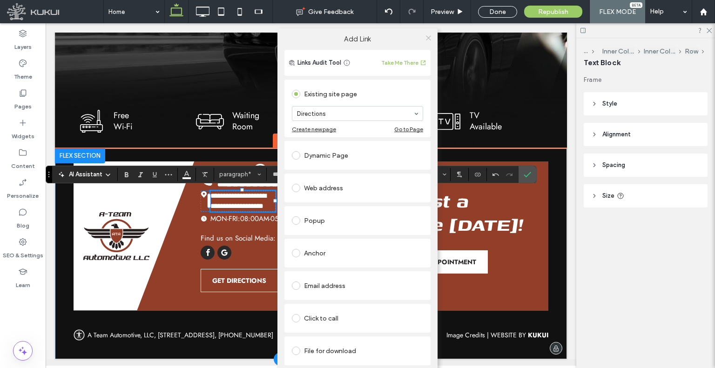
click at [425, 41] on icon at bounding box center [428, 37] width 7 height 7
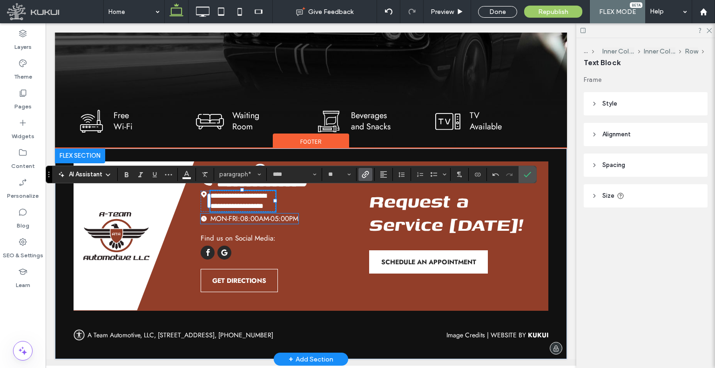
click at [279, 217] on span "08:00AM-05:00PM" at bounding box center [269, 219] width 58 height 10
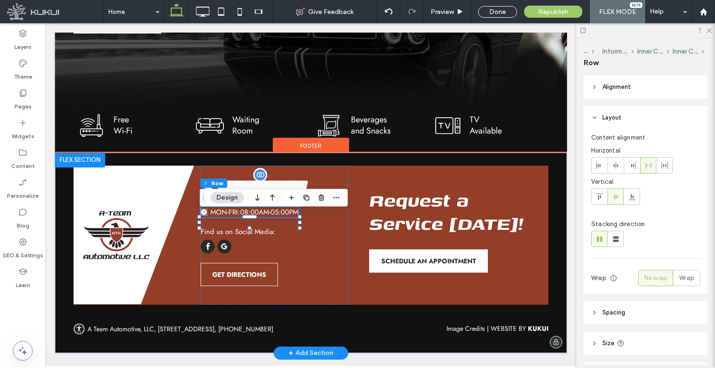
click at [279, 217] on span "08:00AM-05:00PM" at bounding box center [269, 212] width 58 height 10
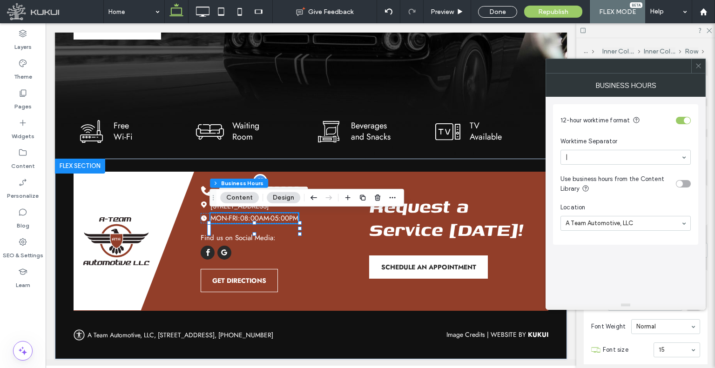
click at [698, 67] on icon at bounding box center [698, 65] width 7 height 7
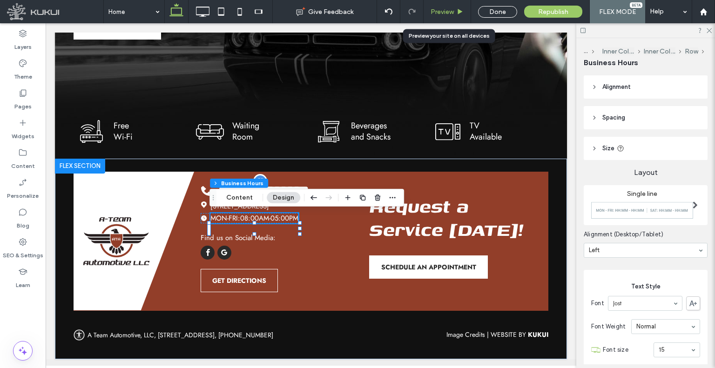
click at [445, 19] on div "Preview" at bounding box center [447, 11] width 47 height 23
click at [449, 10] on span "Preview" at bounding box center [442, 12] width 23 height 8
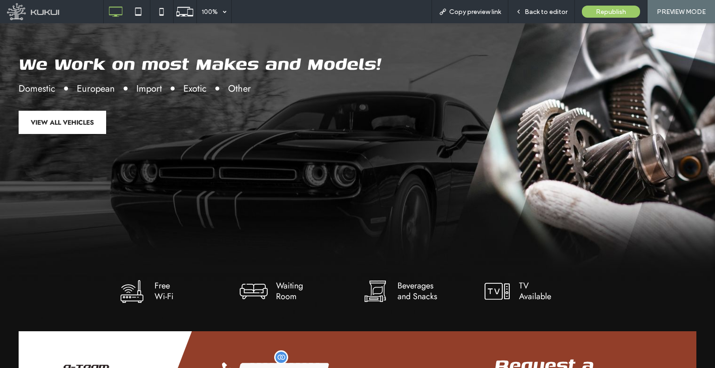
scroll to position [2157, 0]
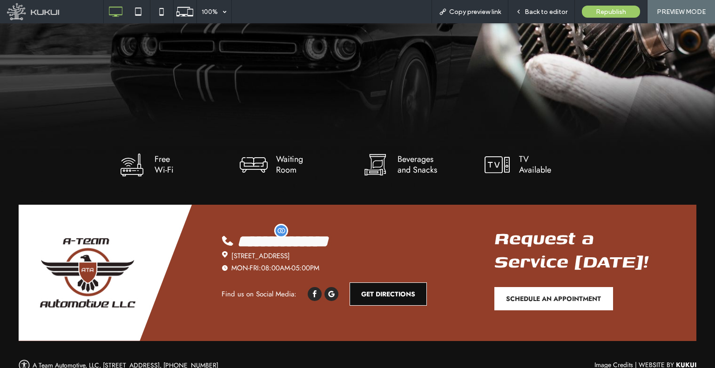
drag, startPoint x: 373, startPoint y: 270, endPoint x: 359, endPoint y: 252, distance: 22.3
click at [615, 360] on link "Image Credits" at bounding box center [614, 364] width 39 height 9
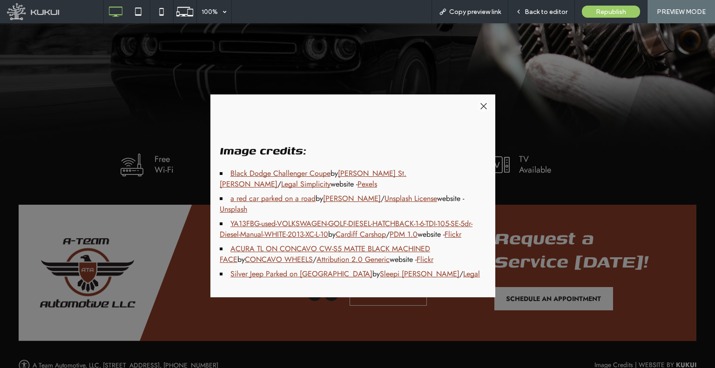
click at [484, 111] on div at bounding box center [483, 106] width 13 height 13
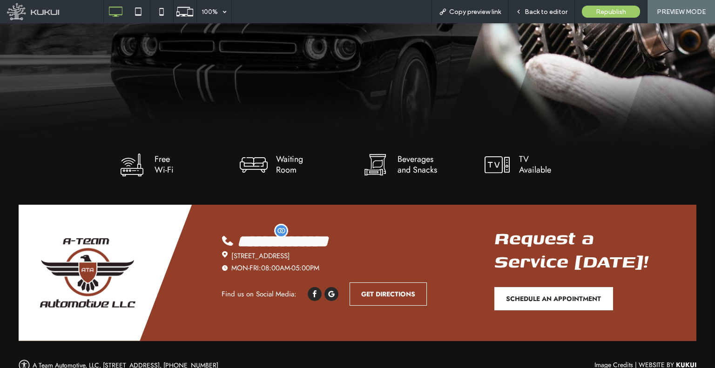
click at [440, 205] on div "**********" at bounding box center [358, 273] width 678 height 136
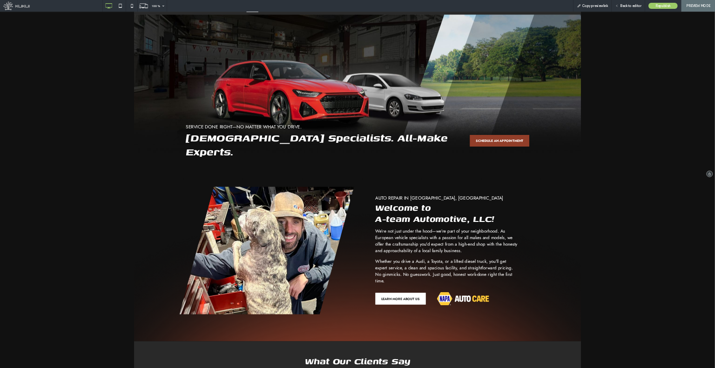
scroll to position [0, 0]
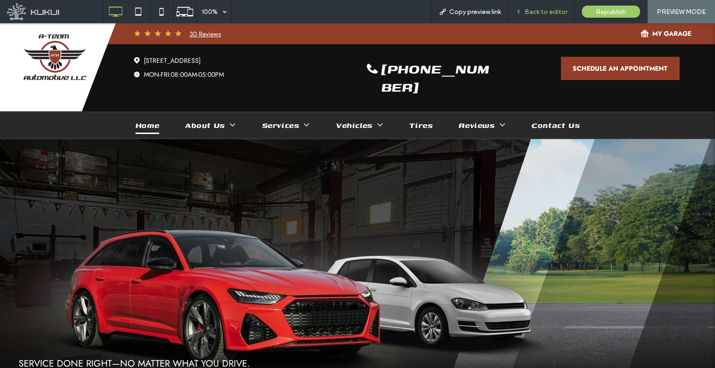
click at [530, 8] on span "Back to editor" at bounding box center [546, 12] width 43 height 8
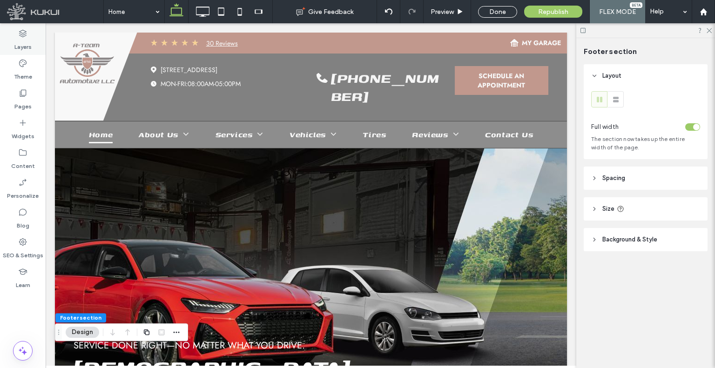
click at [28, 48] on label "Layers" at bounding box center [22, 44] width 17 height 13
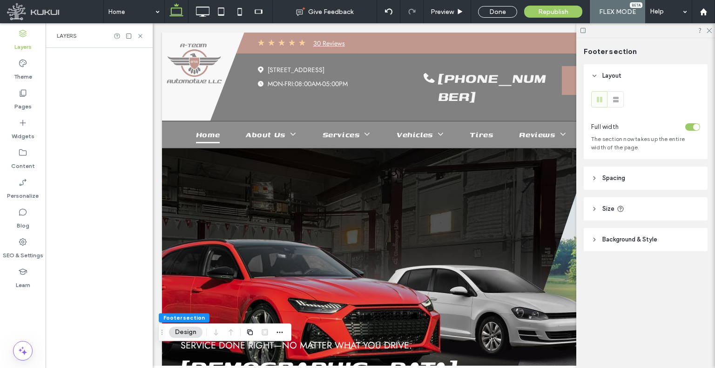
scroll to position [0, 107]
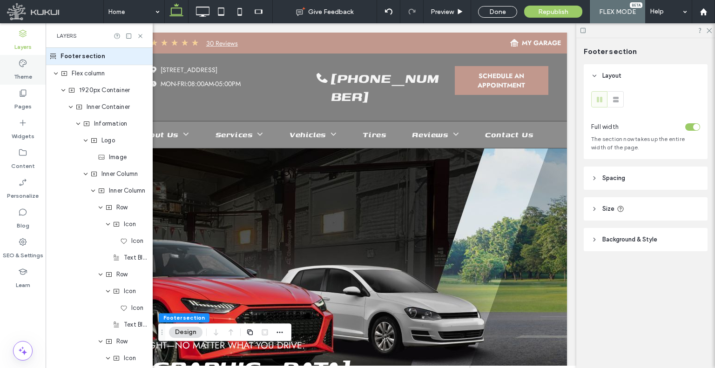
click at [25, 74] on label "Theme" at bounding box center [23, 74] width 18 height 13
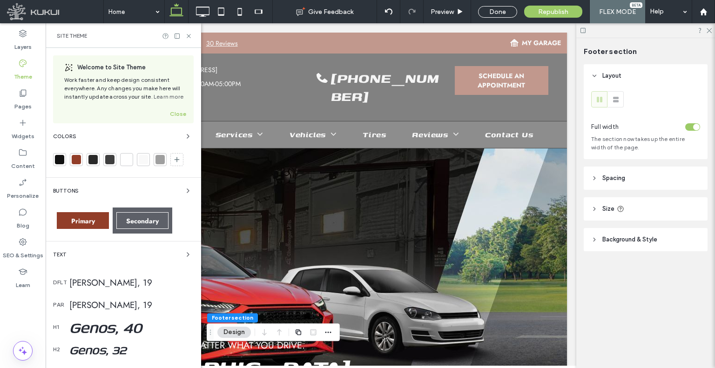
scroll to position [0, 0]
click at [235, 8] on icon at bounding box center [239, 11] width 19 height 19
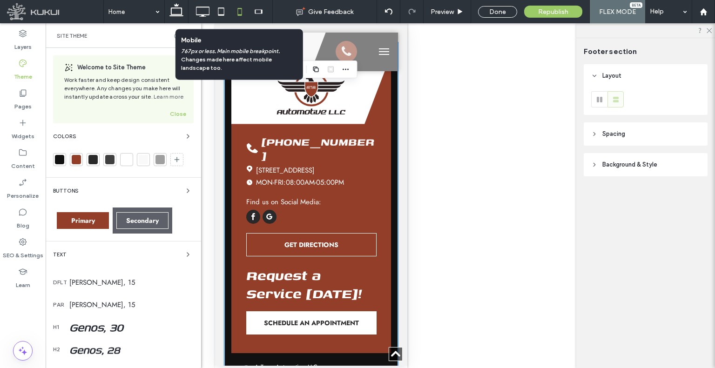
scroll to position [2352, 0]
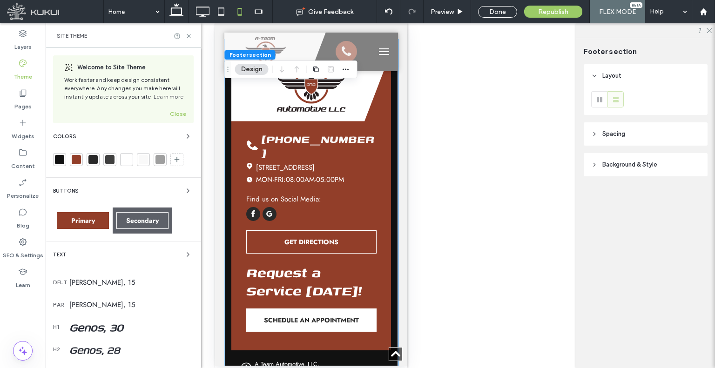
click at [192, 13] on div at bounding box center [230, 11] width 85 height 23
click at [200, 10] on icon at bounding box center [202, 11] width 19 height 19
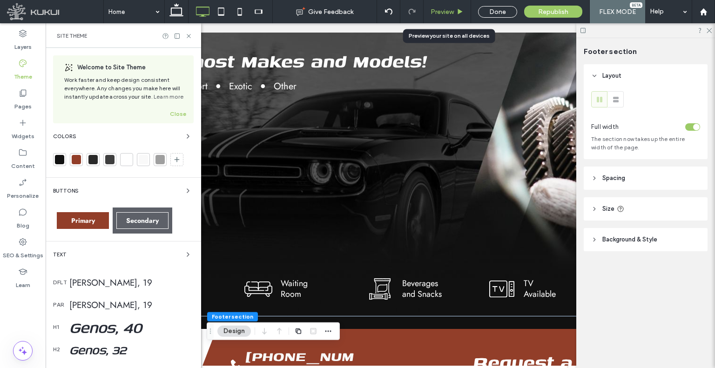
scroll to position [2083, 0]
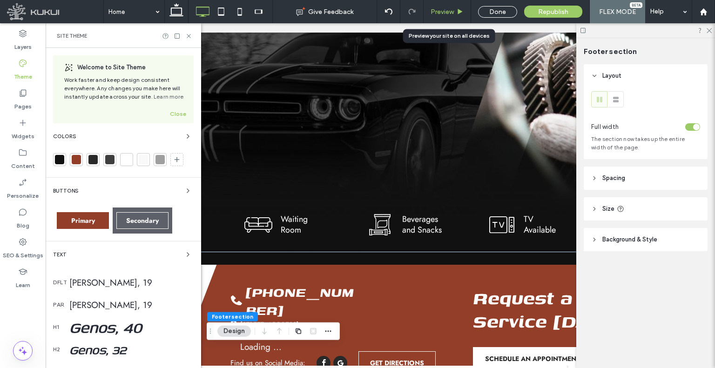
drag, startPoint x: 447, startPoint y: 14, endPoint x: 370, endPoint y: 91, distance: 109.6
click at [447, 14] on span "Preview" at bounding box center [442, 12] width 23 height 8
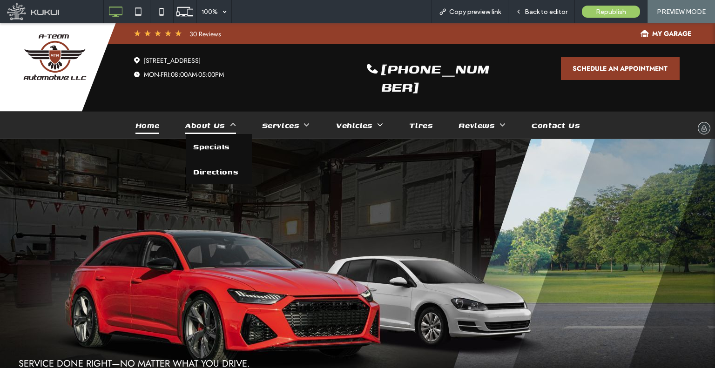
click at [225, 120] on span at bounding box center [230, 124] width 11 height 9
click at [530, 9] on span "Back to editor" at bounding box center [546, 12] width 43 height 8
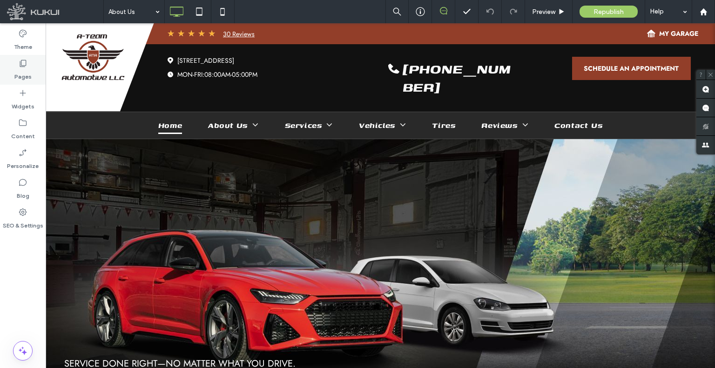
click at [26, 77] on label "Pages" at bounding box center [22, 74] width 17 height 13
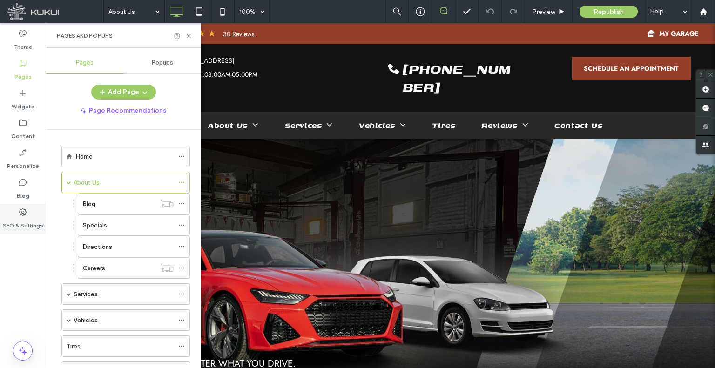
click at [27, 209] on icon at bounding box center [22, 212] width 9 height 9
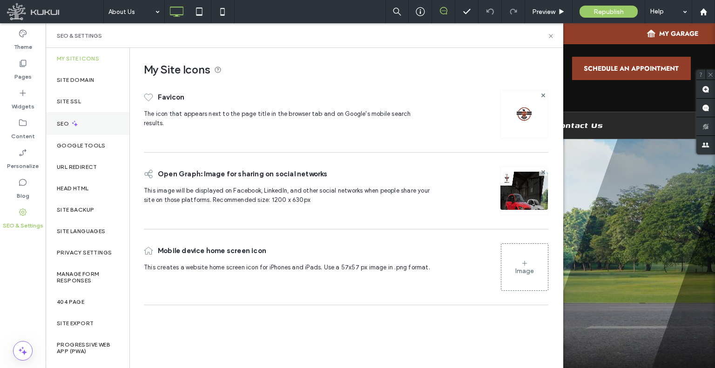
click at [71, 125] on icon at bounding box center [75, 124] width 8 height 8
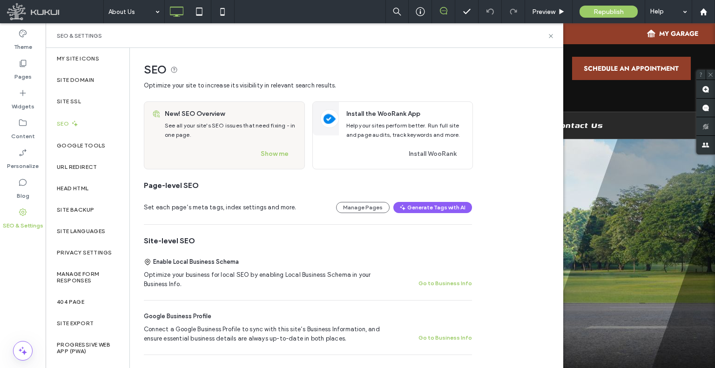
scroll to position [186, 0]
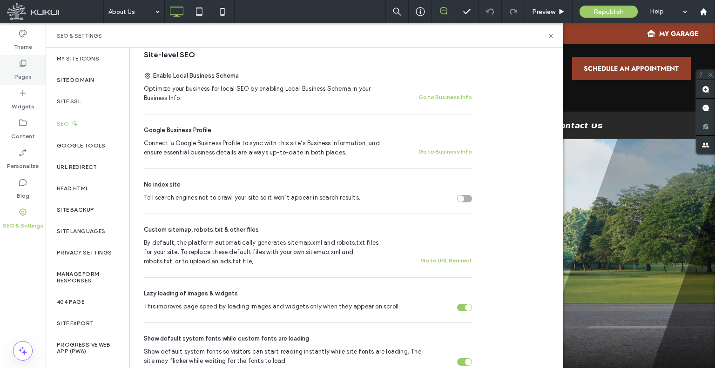
click at [22, 72] on label "Pages" at bounding box center [22, 74] width 17 height 13
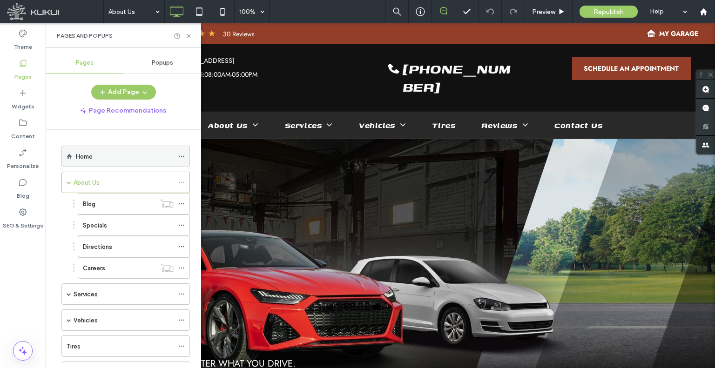
click at [186, 154] on div at bounding box center [183, 156] width 11 height 14
click at [182, 153] on icon at bounding box center [181, 156] width 7 height 7
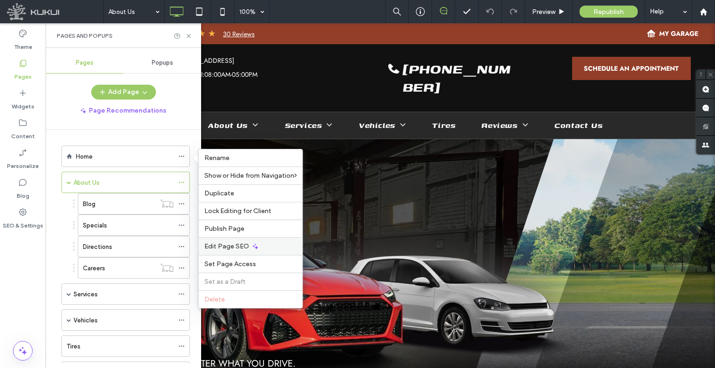
click at [228, 246] on span "Edit Page SEO" at bounding box center [226, 247] width 45 height 8
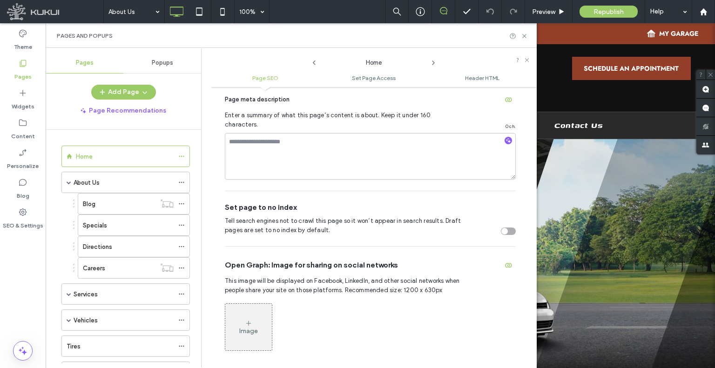
click at [432, 64] on icon at bounding box center [433, 62] width 7 height 7
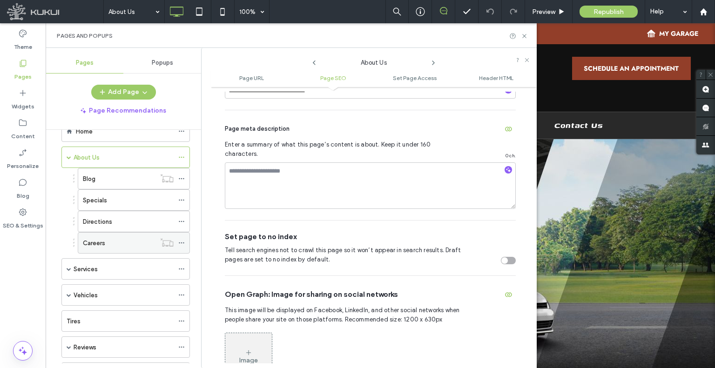
scroll to position [47, 0]
click at [182, 244] on icon at bounding box center [181, 247] width 7 height 7
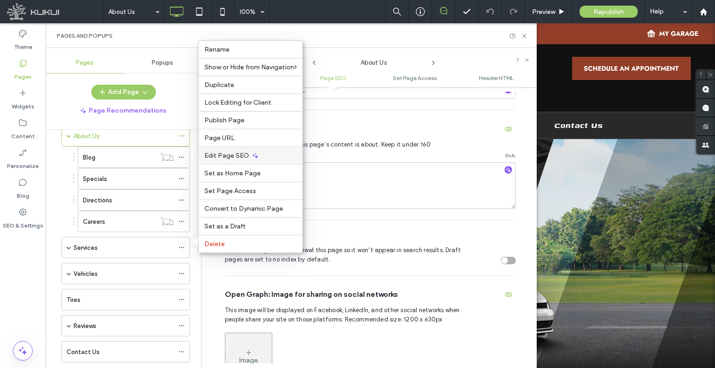
click at [237, 158] on span "Edit Page SEO" at bounding box center [226, 156] width 45 height 8
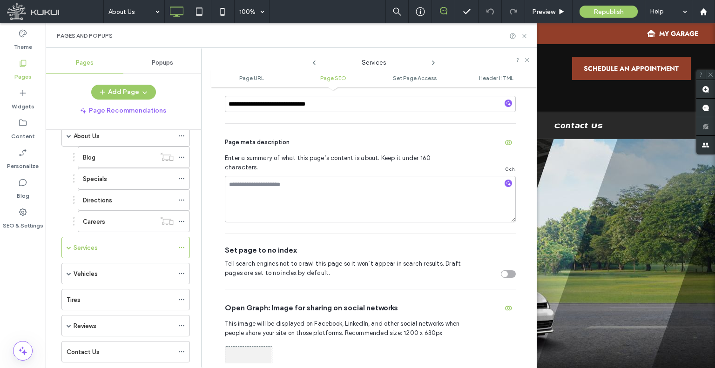
scroll to position [279, 0]
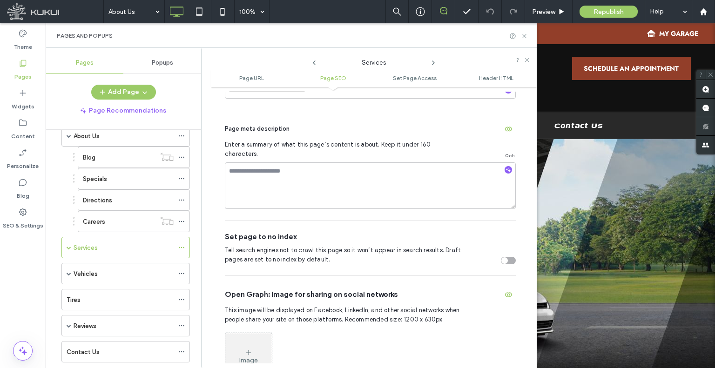
click at [436, 62] on icon at bounding box center [433, 62] width 7 height 7
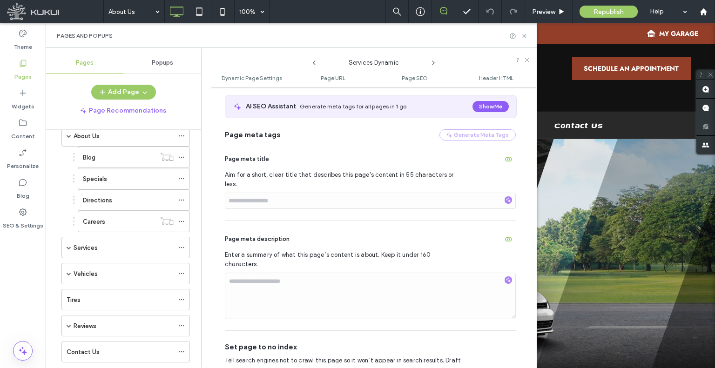
scroll to position [419, 0]
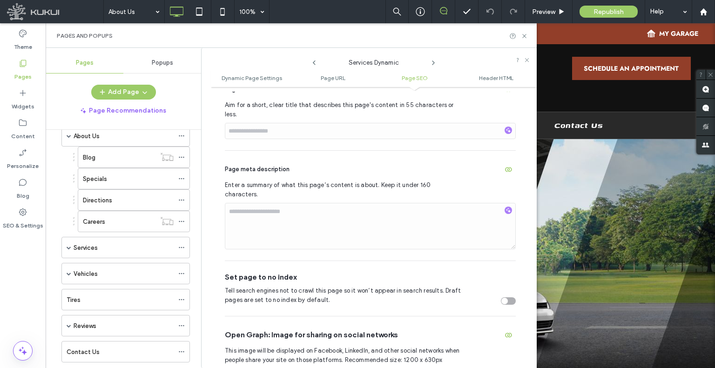
click at [431, 61] on icon at bounding box center [433, 62] width 7 height 7
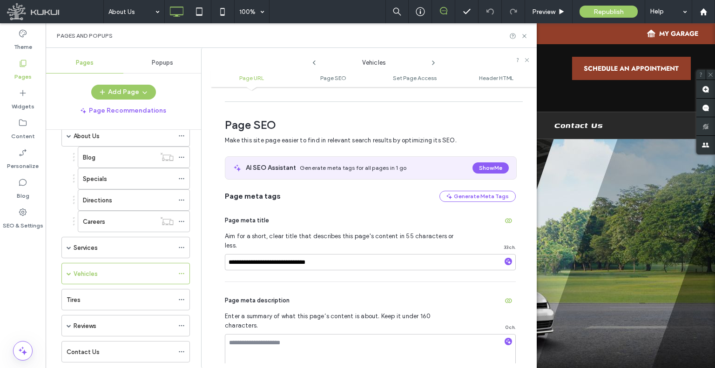
scroll to position [186, 0]
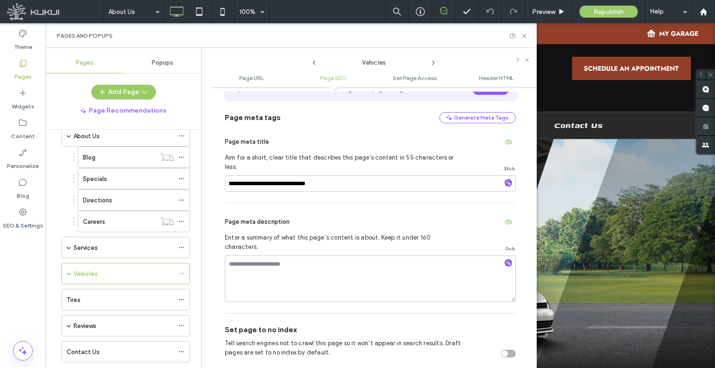
click at [431, 63] on icon at bounding box center [433, 62] width 7 height 7
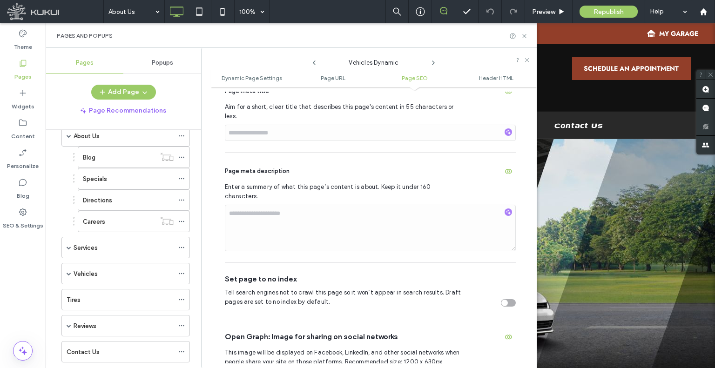
scroll to position [419, 0]
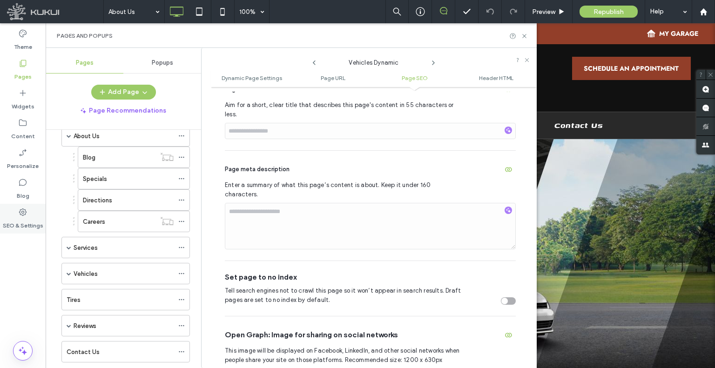
click at [26, 223] on label "SEO & Settings" at bounding box center [23, 223] width 41 height 13
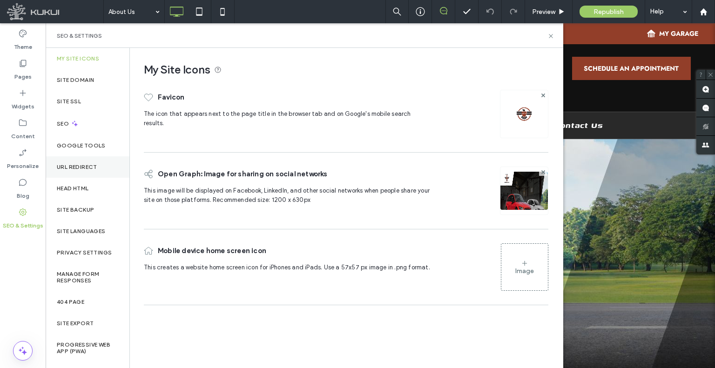
click at [88, 176] on div "URL Redirect" at bounding box center [88, 166] width 84 height 21
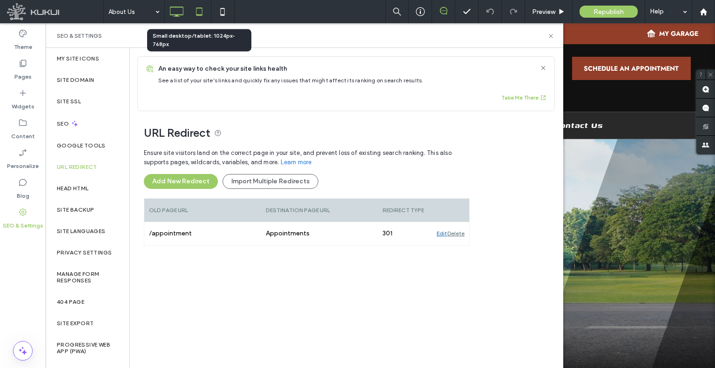
click at [202, 9] on use at bounding box center [199, 11] width 6 height 8
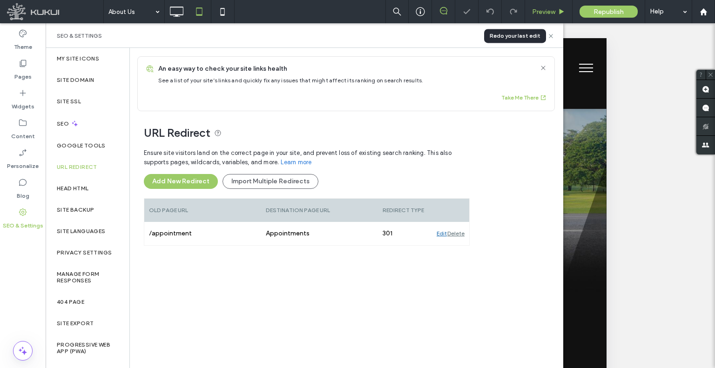
click at [531, 8] on div "Preview" at bounding box center [548, 12] width 47 height 8
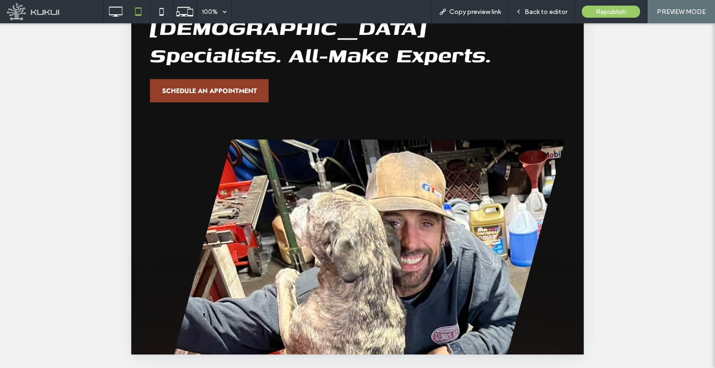
scroll to position [280, 0]
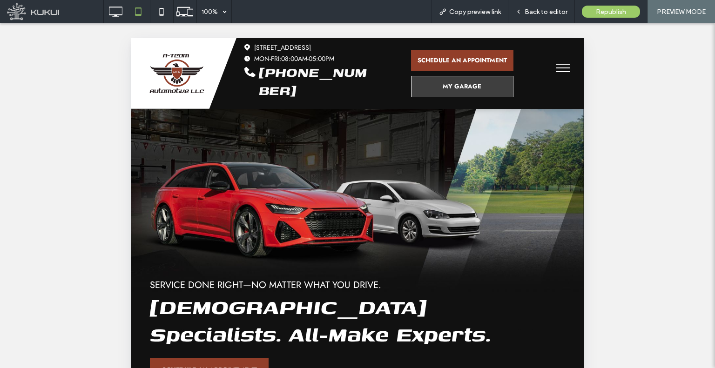
scroll to position [279, 0]
click at [538, 18] on div "Back to editor" at bounding box center [541, 11] width 67 height 23
click at [531, 9] on span "Back to editor" at bounding box center [546, 12] width 43 height 8
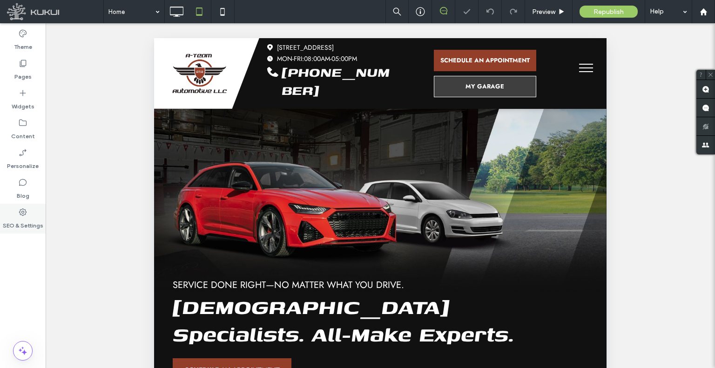
click at [7, 223] on label "SEO & Settings" at bounding box center [23, 223] width 41 height 13
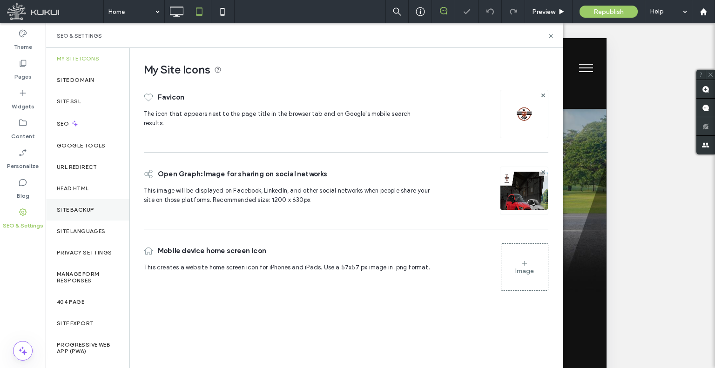
click at [70, 208] on label "Site Backup" at bounding box center [75, 210] width 37 height 7
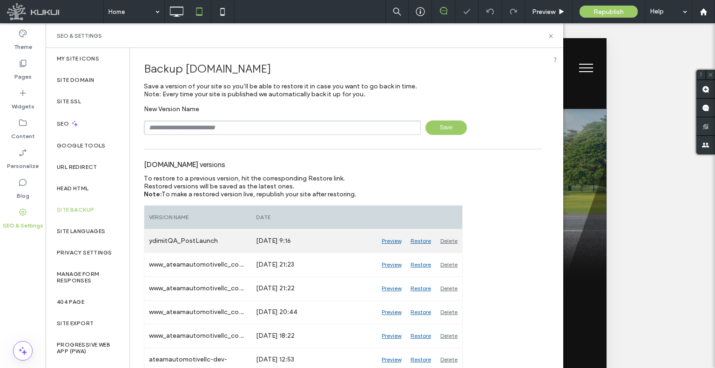
click at [424, 238] on div "Restore" at bounding box center [421, 241] width 30 height 23
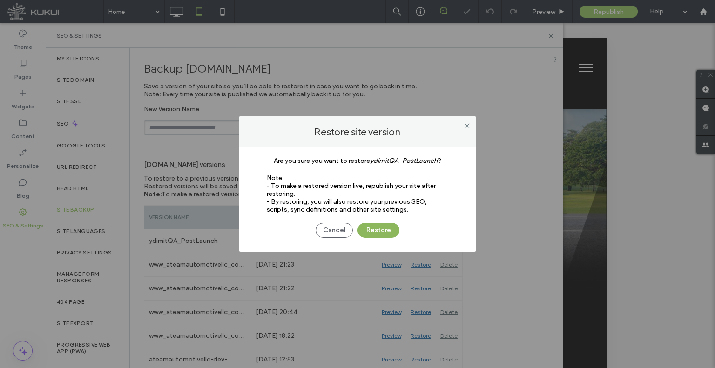
click at [378, 227] on button "Restore" at bounding box center [379, 230] width 42 height 15
